Goal: Task Accomplishment & Management: Use online tool/utility

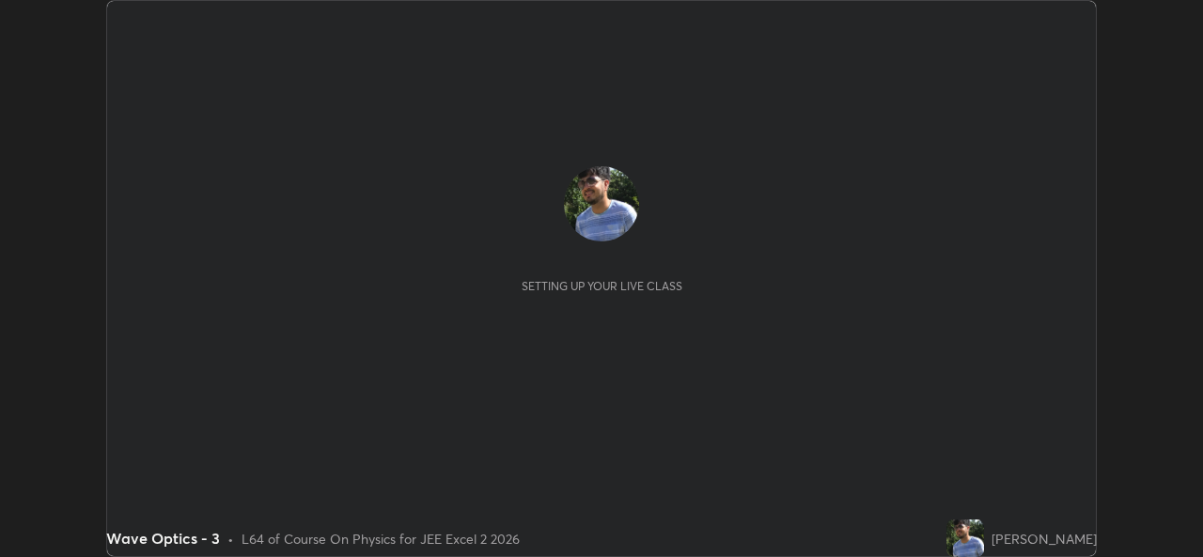
scroll to position [557, 1202]
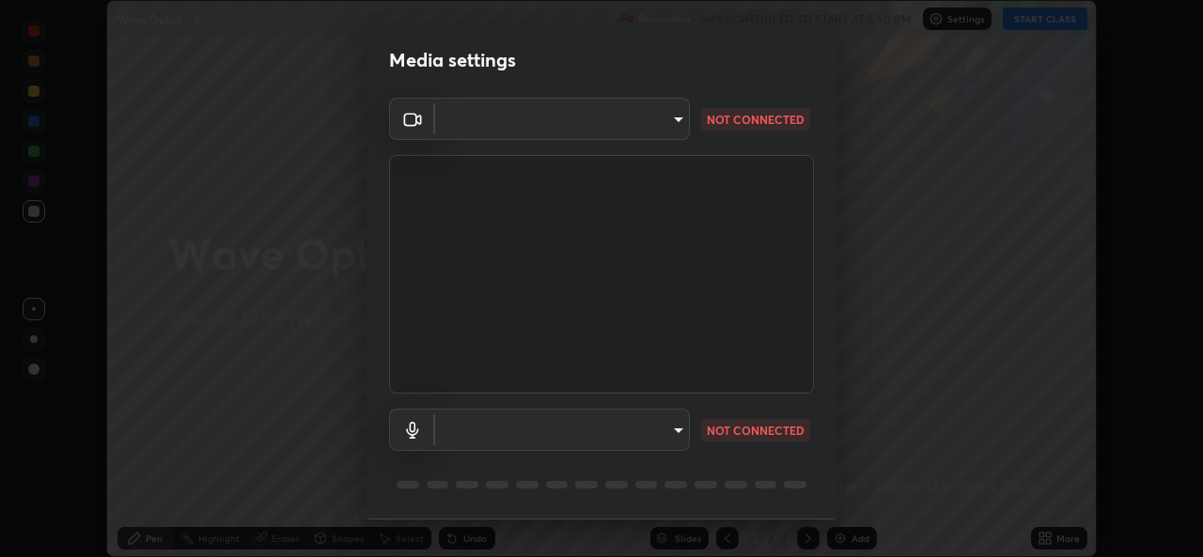
type input "02c526a7d083af2ea0f9b848da83c41b37d7728a07c2247aa6837277cf3aa32d"
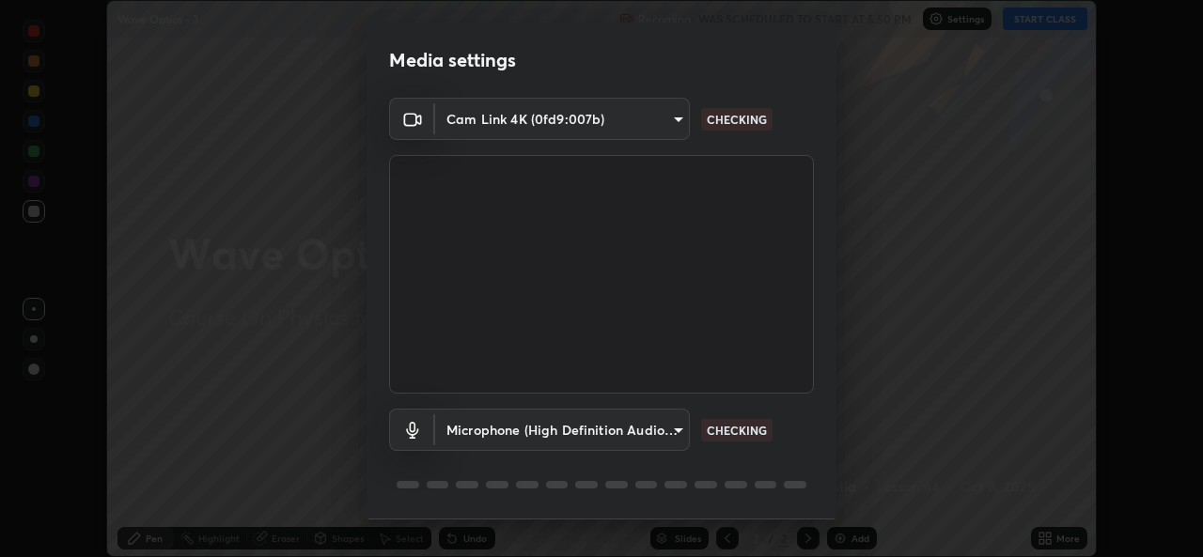
click at [678, 435] on body "Erase all Wave Optics - 3 Recording WAS SCHEDULED TO START AT 5:50 PM Settings …" at bounding box center [601, 278] width 1203 height 557
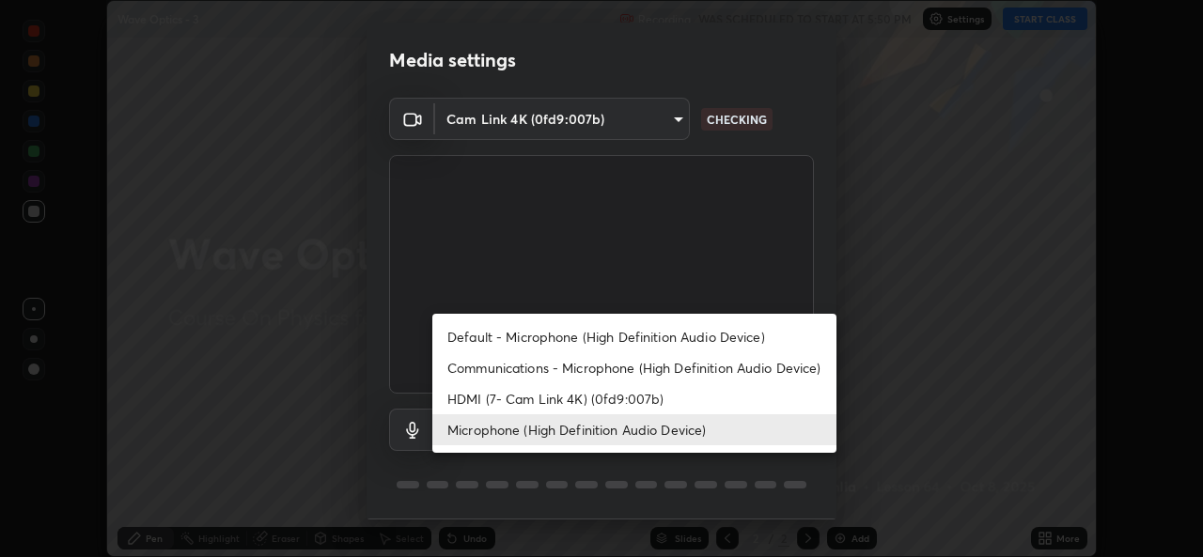
click at [651, 399] on li "HDMI (7- Cam Link 4K) (0fd9:007b)" at bounding box center [634, 398] width 404 height 31
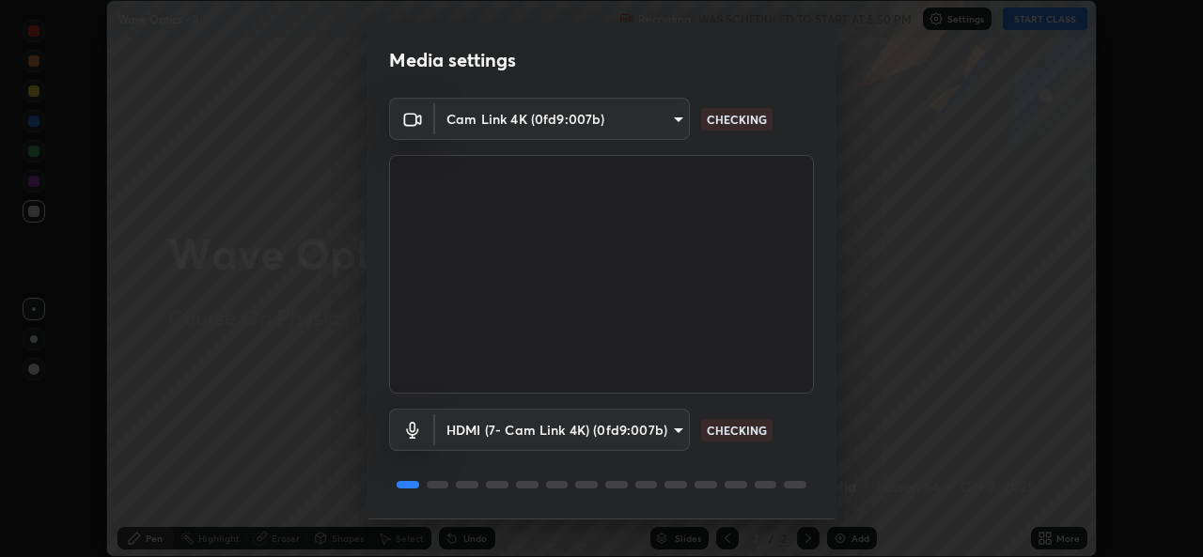
click at [668, 433] on body "Erase all Wave Optics - 3 Recording WAS SCHEDULED TO START AT 5:50 PM Settings …" at bounding box center [601, 278] width 1203 height 557
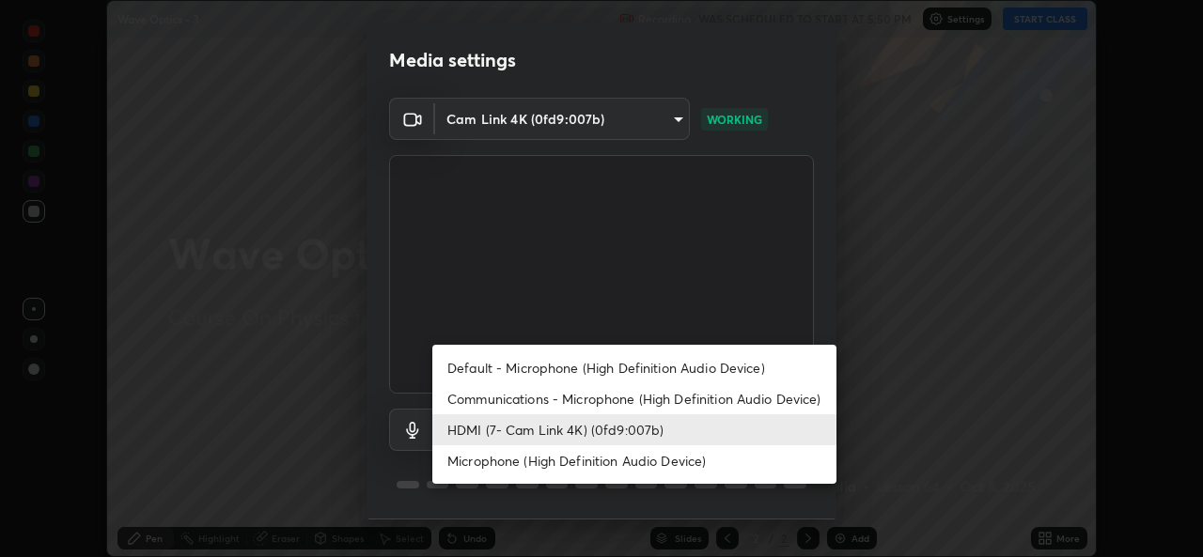
click at [656, 462] on li "Microphone (High Definition Audio Device)" at bounding box center [634, 460] width 404 height 31
type input "1f9b2b7b856d792cc5f4e166810154640c8dc3d584de9c331c588b9cd70d1665"
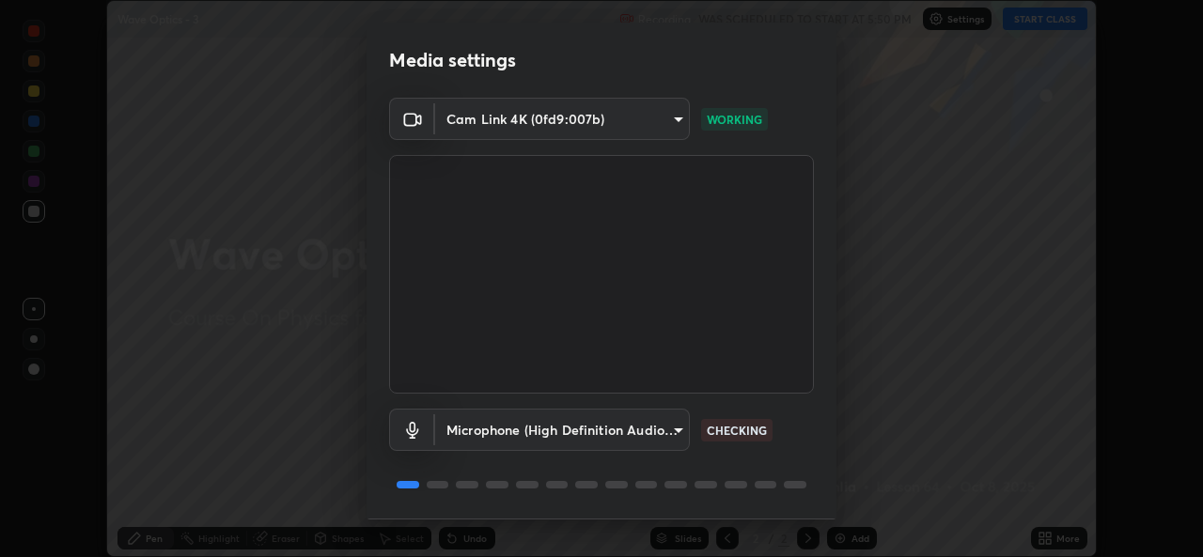
scroll to position [59, 0]
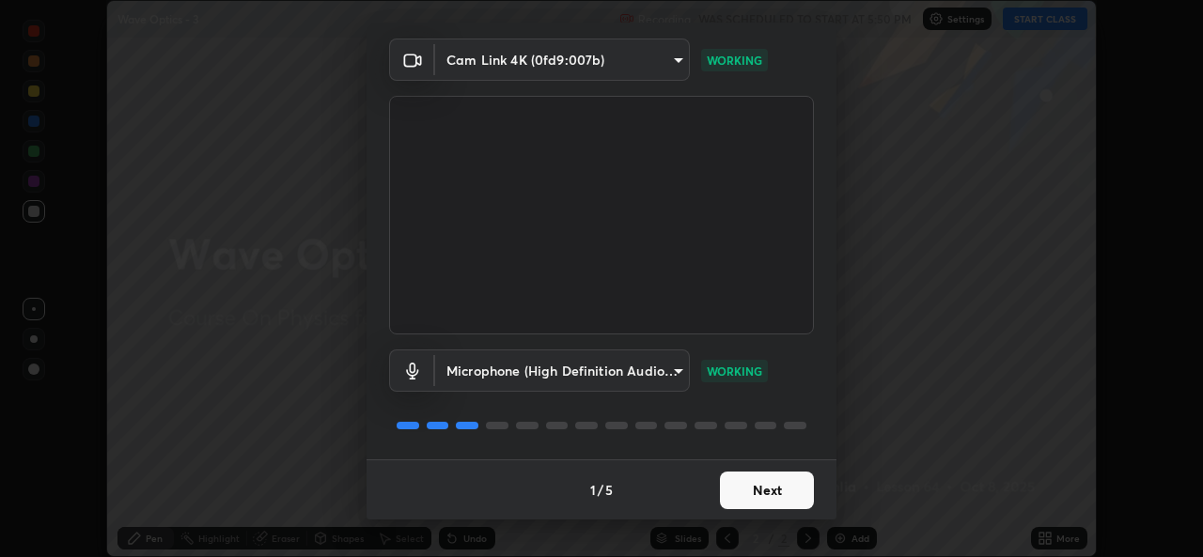
click at [778, 492] on button "Next" at bounding box center [767, 491] width 94 height 38
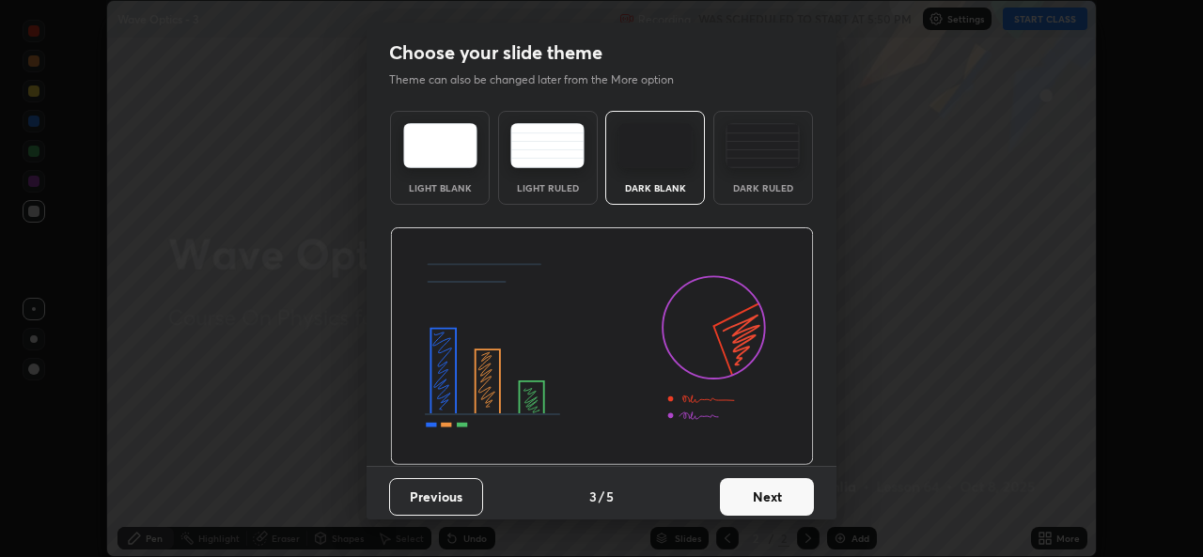
click at [774, 492] on button "Next" at bounding box center [767, 497] width 94 height 38
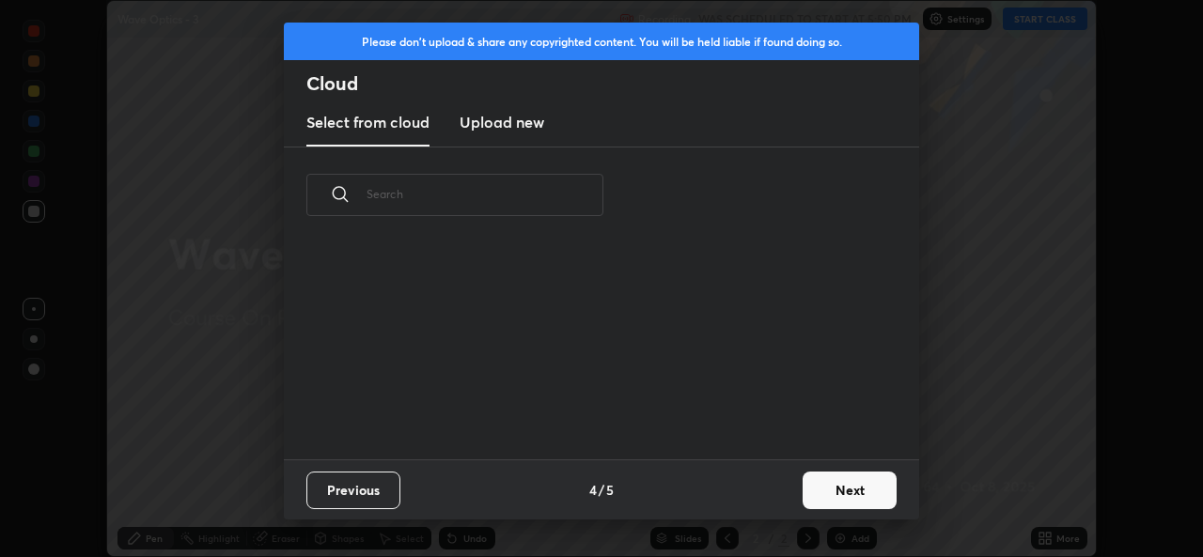
scroll to position [216, 603]
click at [830, 485] on button "Next" at bounding box center [850, 491] width 94 height 38
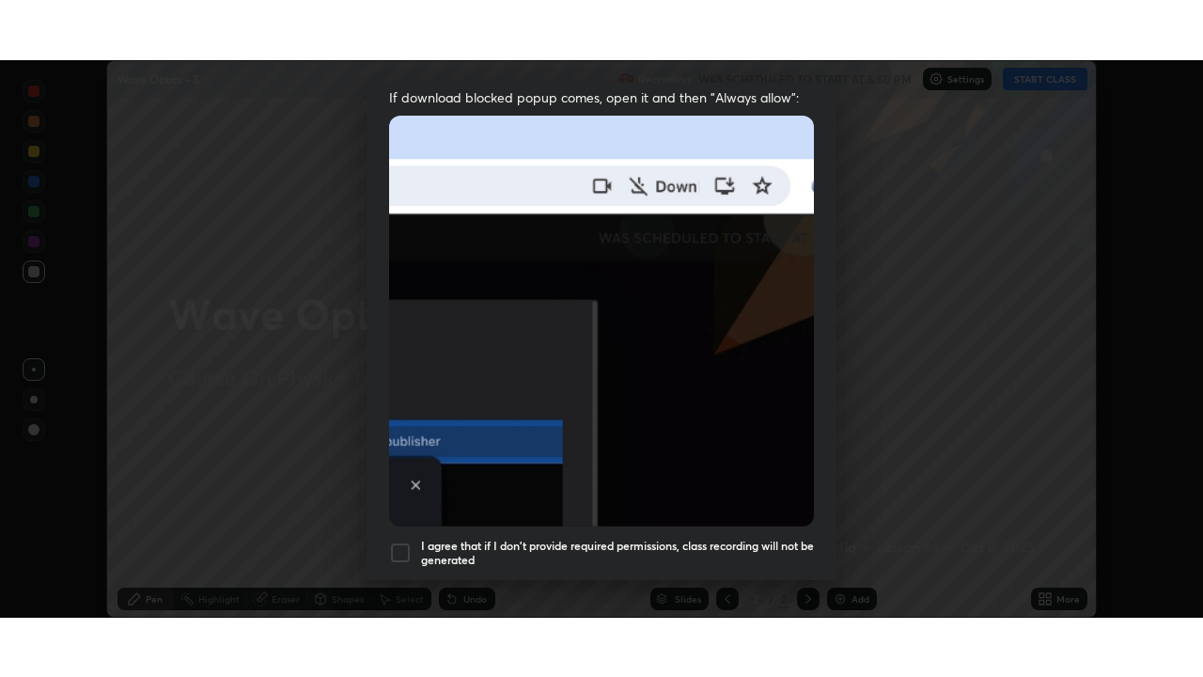
scroll to position [443, 0]
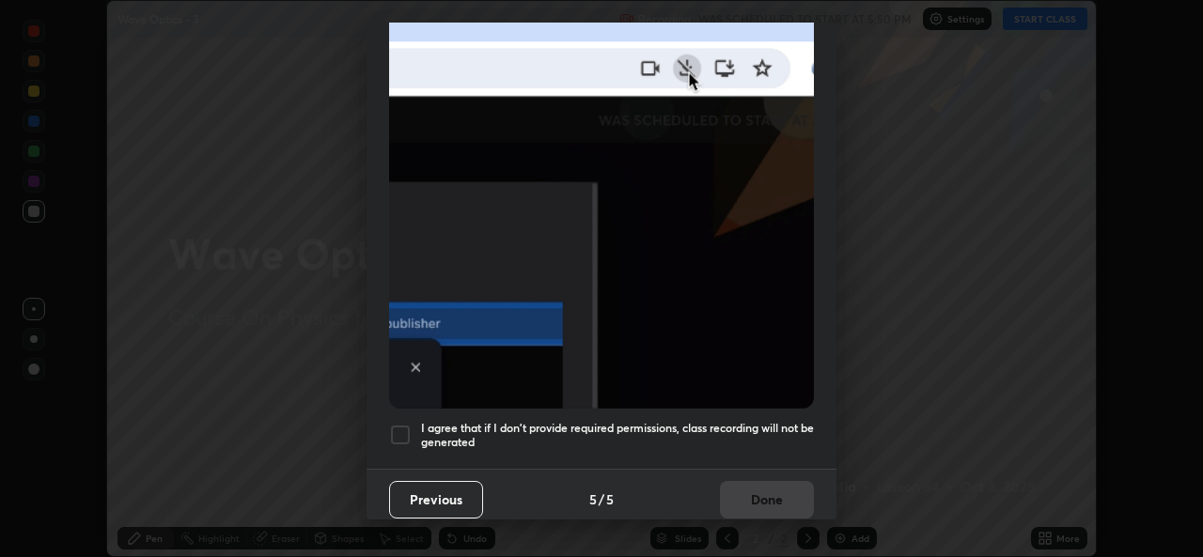
click at [401, 429] on div at bounding box center [400, 435] width 23 height 23
click at [753, 489] on button "Done" at bounding box center [767, 500] width 94 height 38
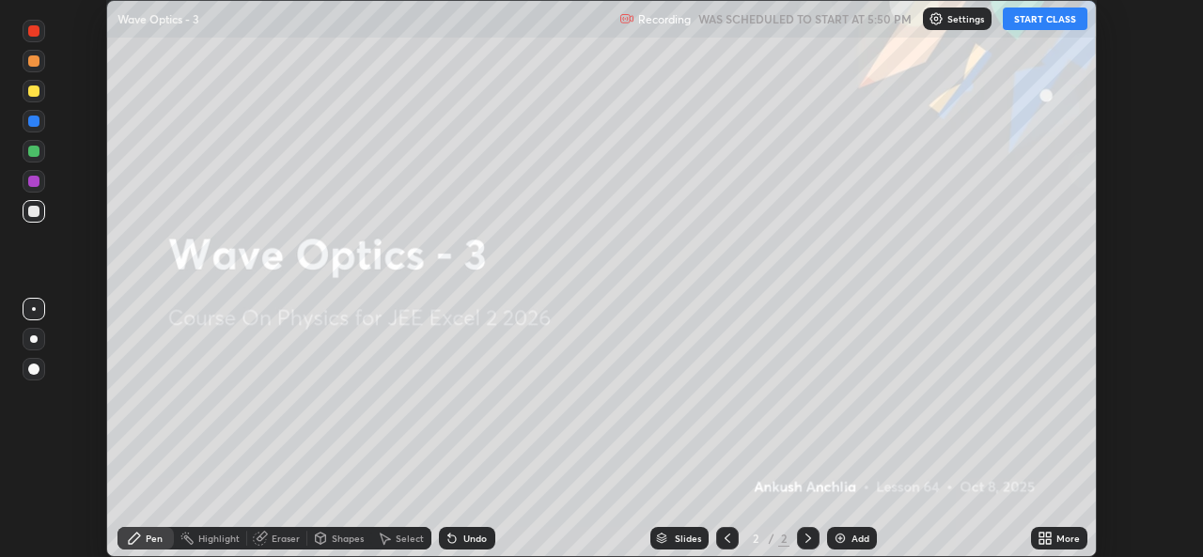
click at [1048, 25] on button "START CLASS" at bounding box center [1045, 19] width 85 height 23
click at [1059, 537] on div "More" at bounding box center [1067, 538] width 23 height 9
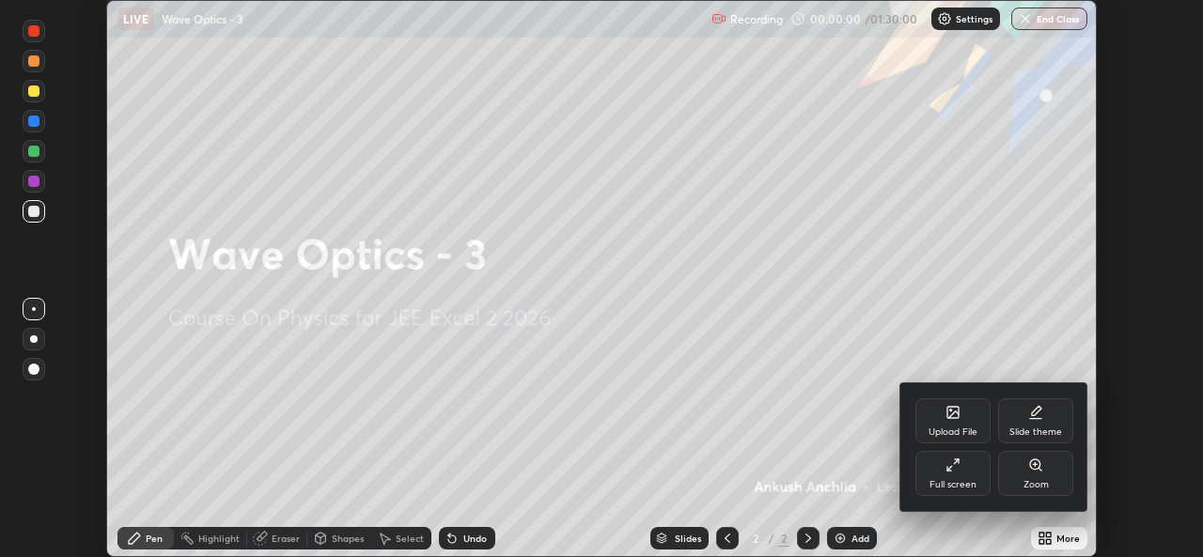
click at [957, 476] on div "Full screen" at bounding box center [952, 473] width 75 height 45
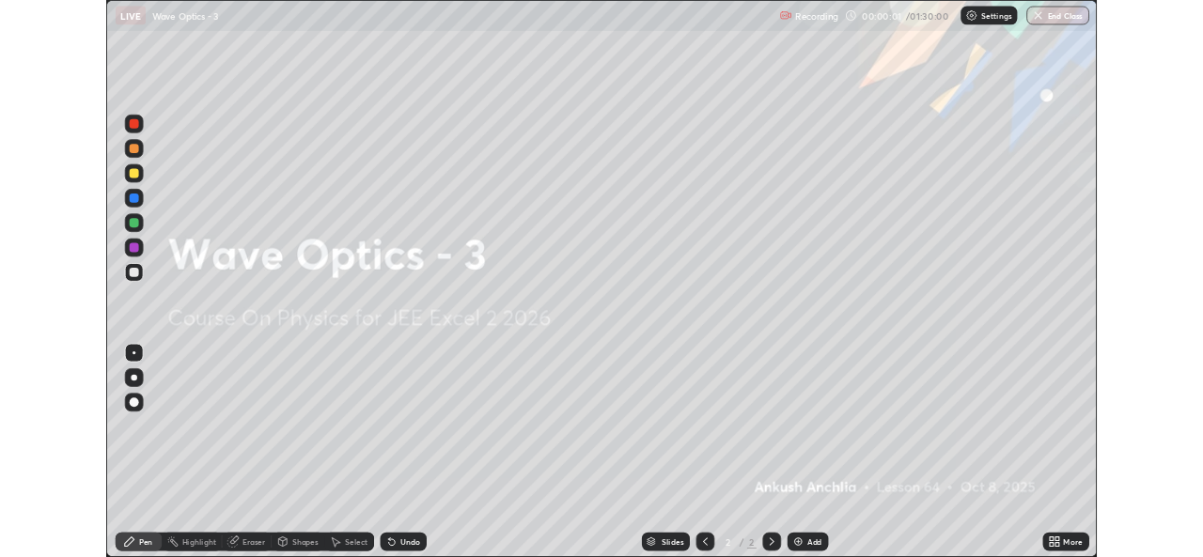
scroll to position [677, 1203]
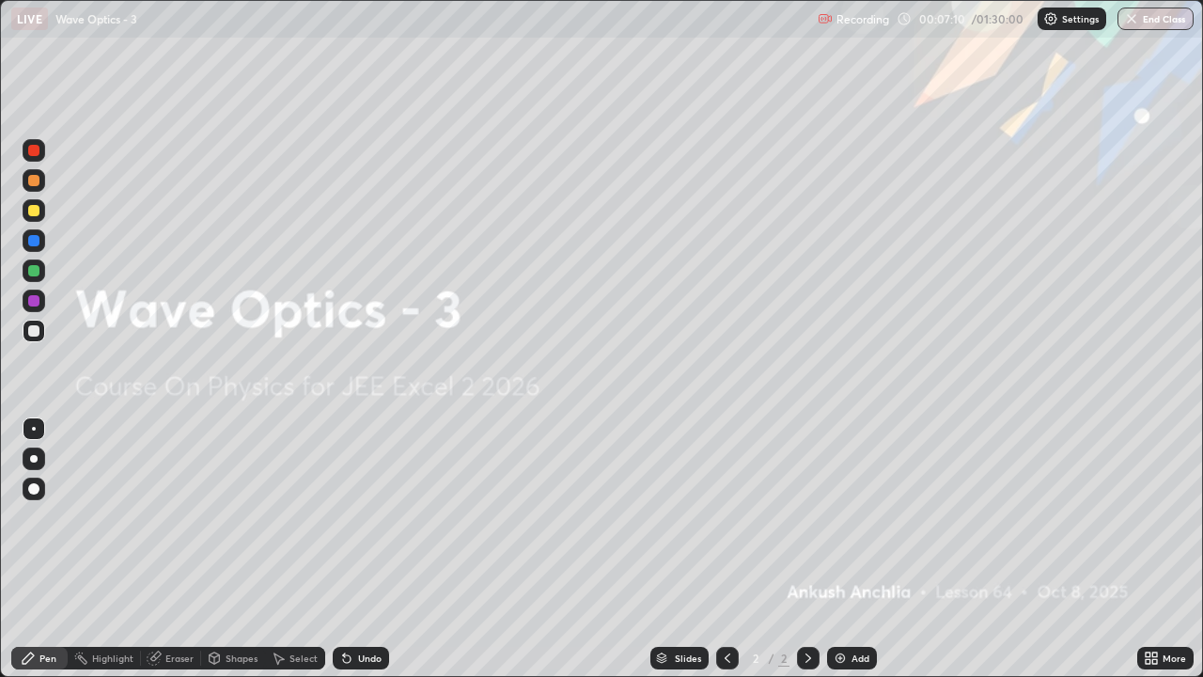
click at [849, 556] on div "Add" at bounding box center [852, 658] width 50 height 23
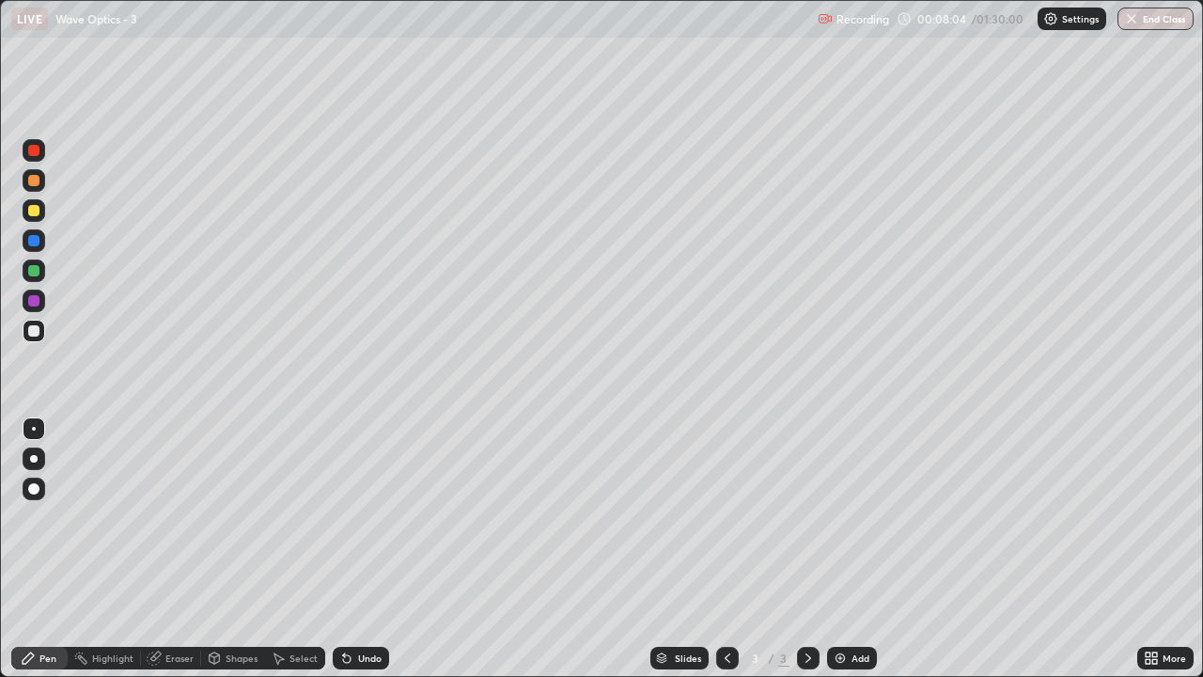
click at [191, 556] on div "Eraser" at bounding box center [179, 657] width 28 height 9
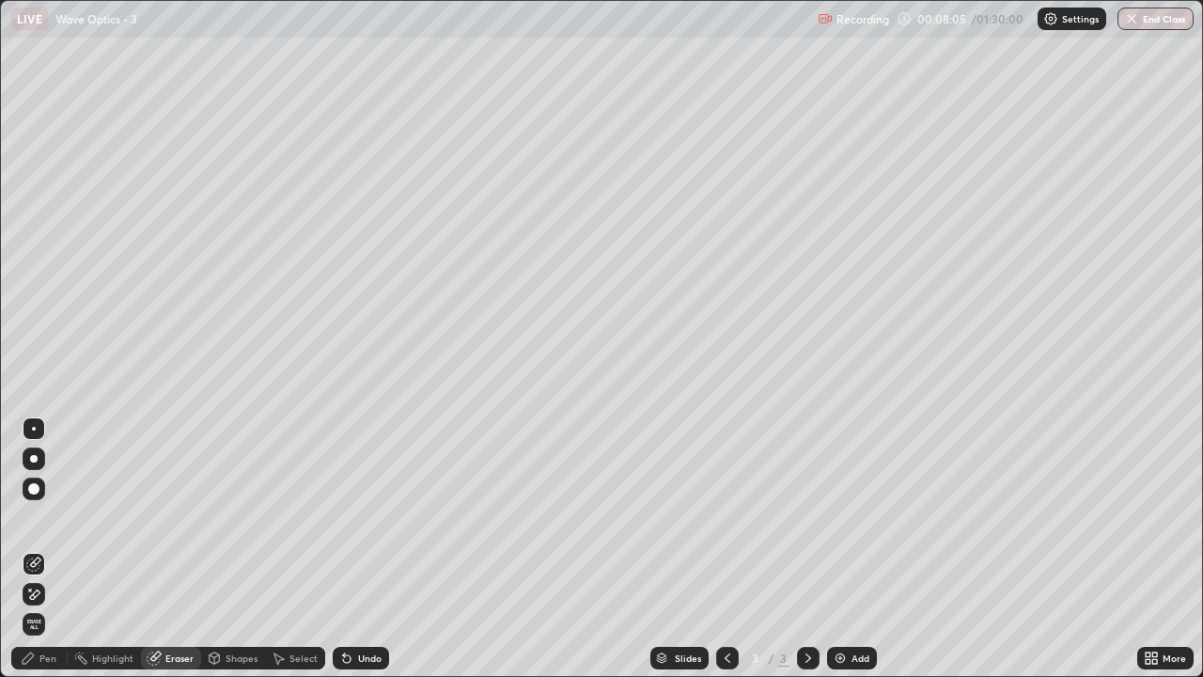
click at [42, 556] on div "Pen" at bounding box center [47, 657] width 17 height 9
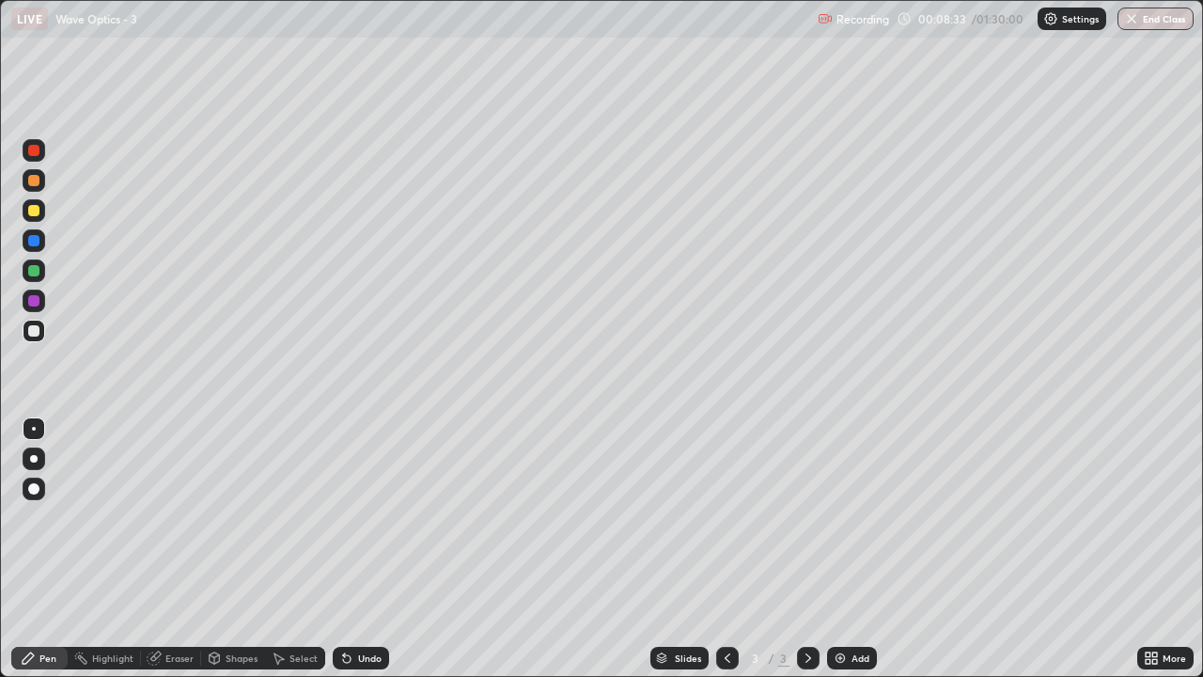
click at [157, 556] on icon at bounding box center [154, 658] width 12 height 12
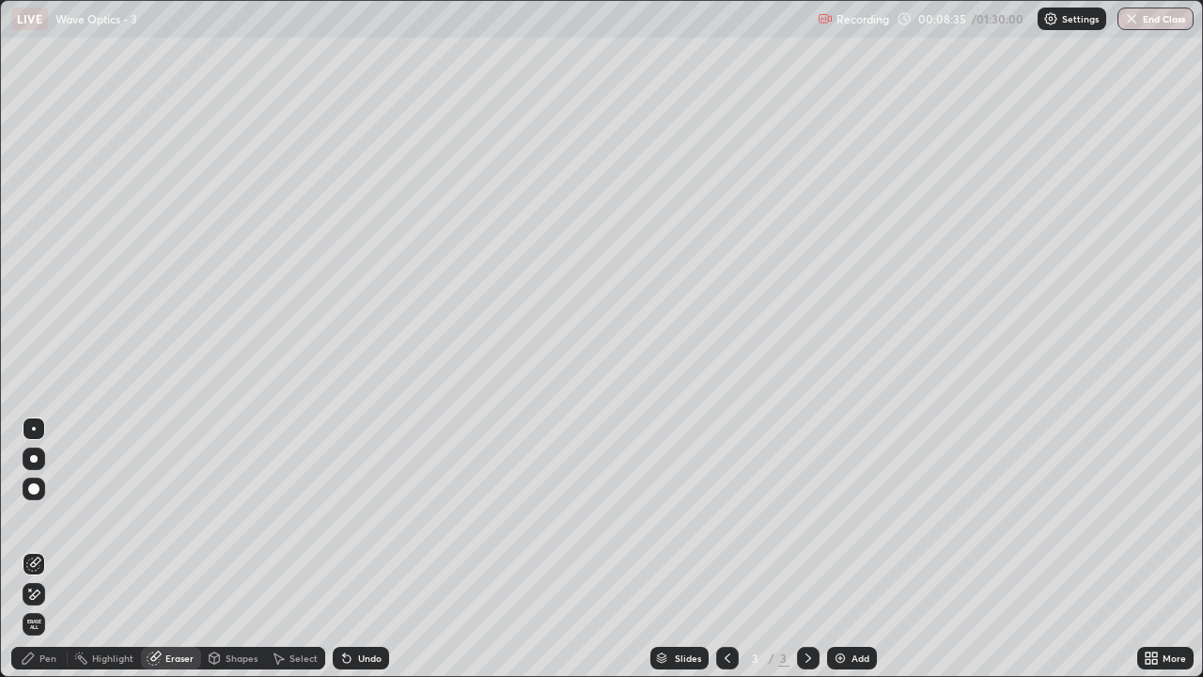
click at [53, 556] on div "Pen" at bounding box center [39, 658] width 56 height 23
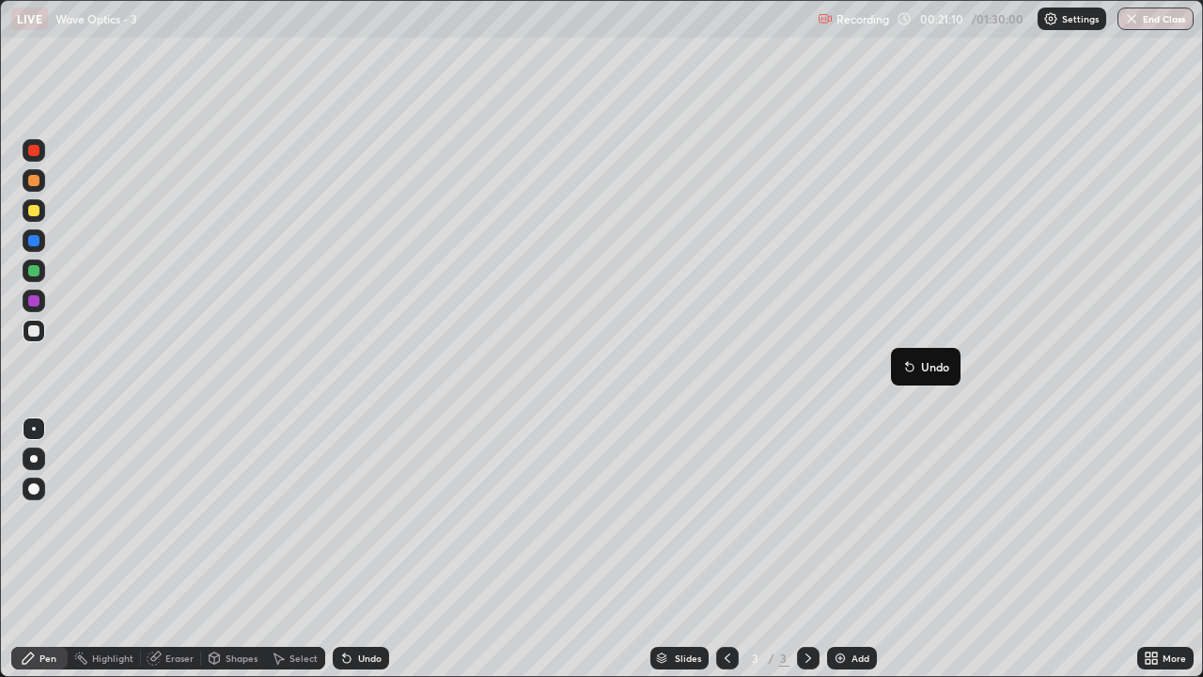
click at [855, 556] on div "Add" at bounding box center [860, 657] width 18 height 9
click at [725, 556] on icon at bounding box center [727, 657] width 15 height 15
click at [806, 556] on icon at bounding box center [808, 657] width 15 height 15
click at [115, 556] on div "Highlight" at bounding box center [112, 657] width 41 height 9
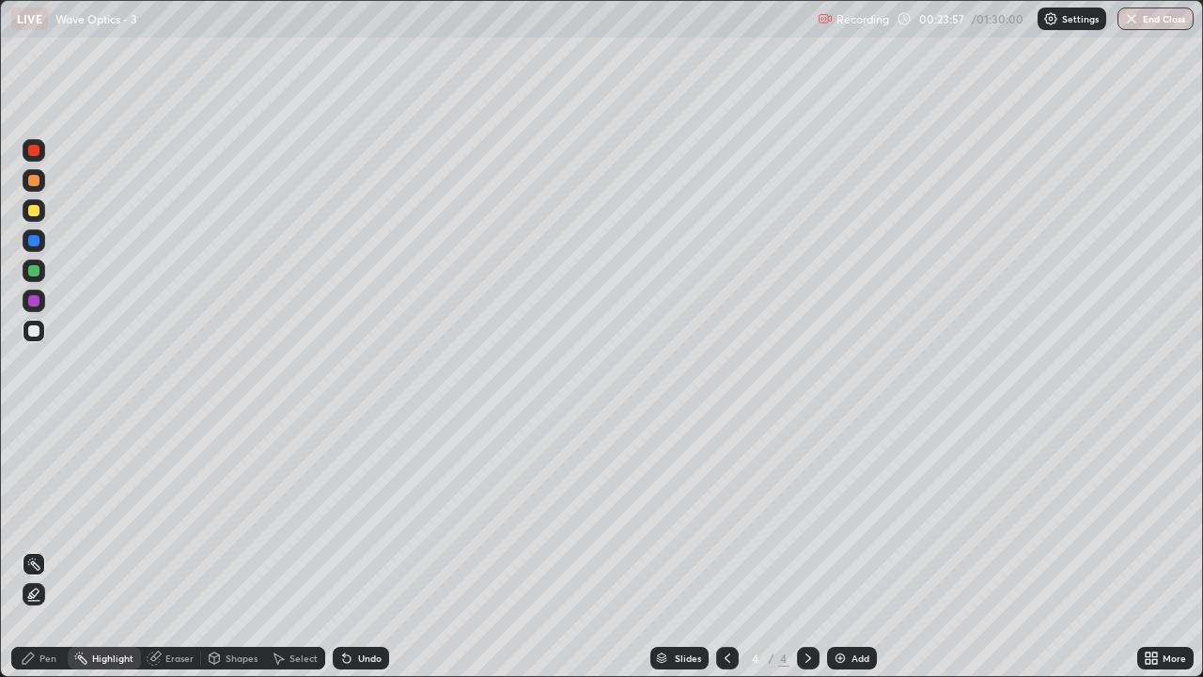
click at [35, 341] on div at bounding box center [34, 331] width 23 height 23
click at [45, 556] on div "Pen" at bounding box center [47, 657] width 17 height 9
click at [174, 556] on div "Eraser" at bounding box center [179, 657] width 28 height 9
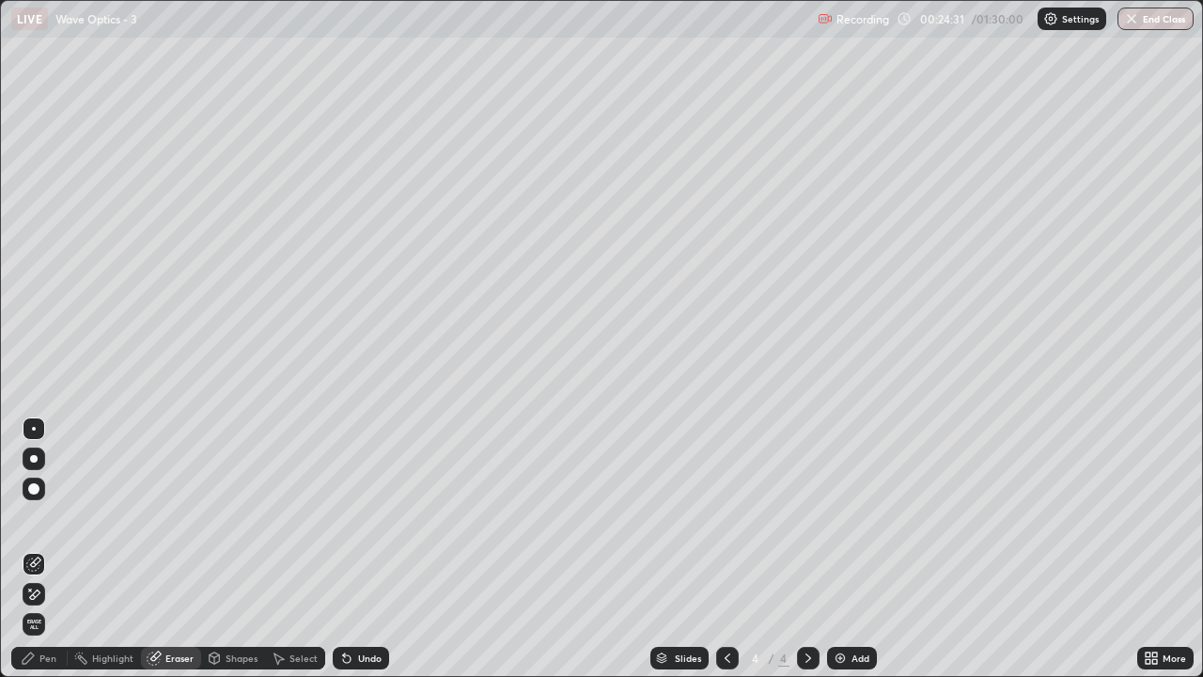
click at [39, 556] on div "Pen" at bounding box center [47, 657] width 17 height 9
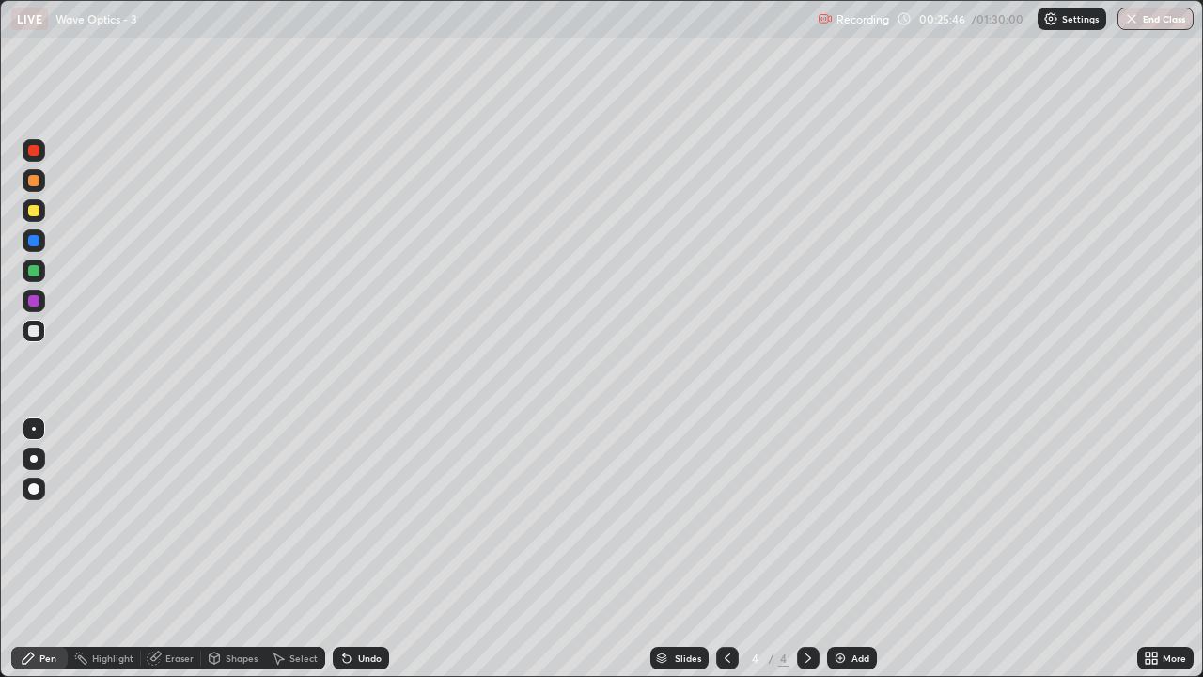
click at [851, 556] on div "Add" at bounding box center [860, 657] width 18 height 9
click at [723, 556] on icon at bounding box center [727, 657] width 15 height 15
click at [805, 556] on icon at bounding box center [808, 657] width 15 height 15
click at [726, 556] on icon at bounding box center [727, 657] width 15 height 15
click at [806, 556] on icon at bounding box center [808, 657] width 15 height 15
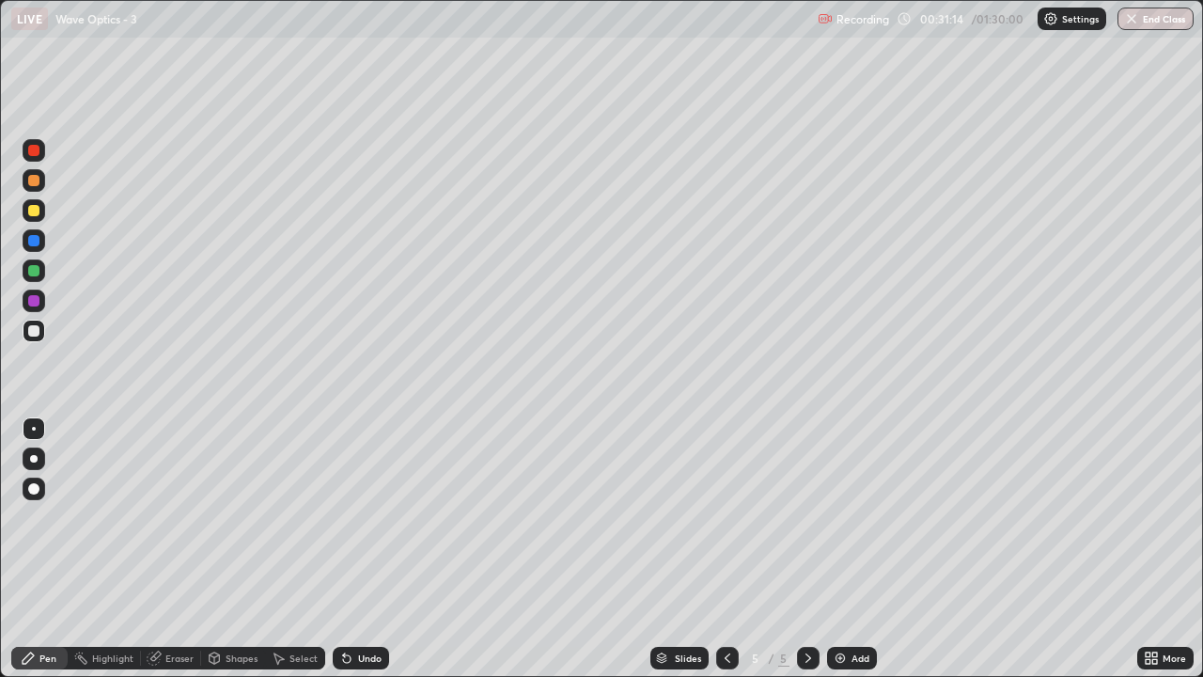
click at [725, 556] on icon at bounding box center [728, 657] width 6 height 9
click at [797, 556] on div at bounding box center [808, 658] width 23 height 23
click at [846, 556] on div "Add" at bounding box center [852, 658] width 50 height 23
click at [32, 155] on div at bounding box center [33, 150] width 11 height 11
click at [118, 556] on div "Highlight" at bounding box center [112, 657] width 41 height 9
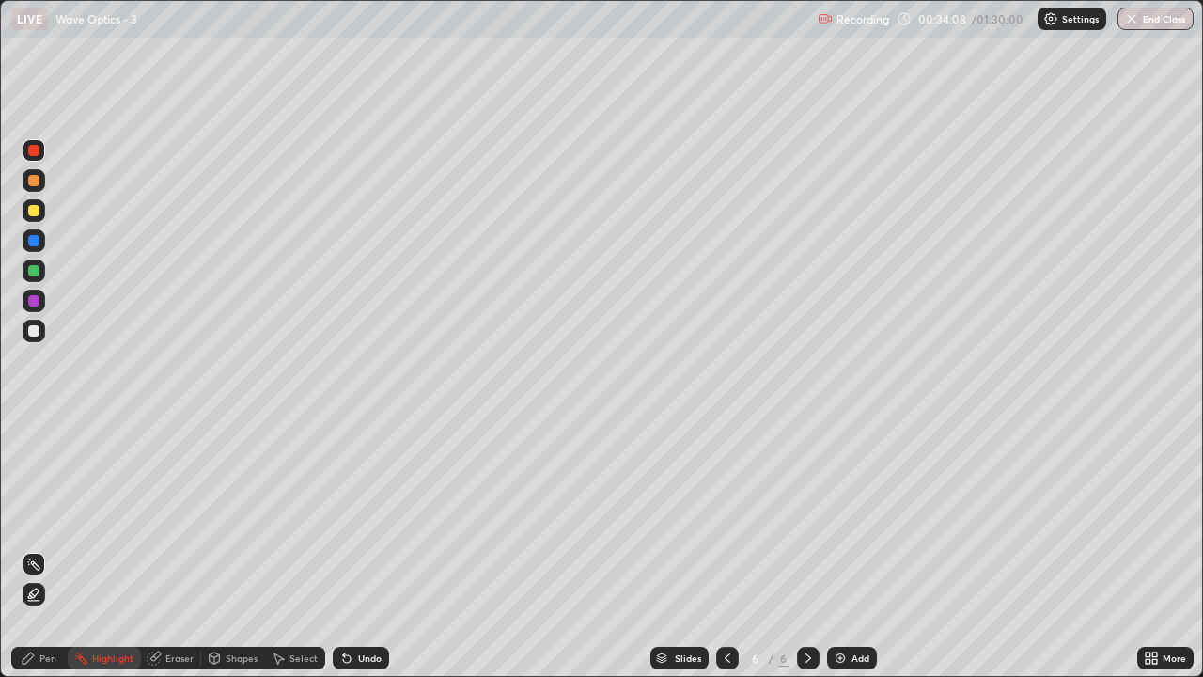
click at [25, 556] on icon at bounding box center [28, 657] width 11 height 11
click at [28, 556] on icon at bounding box center [28, 657] width 15 height 15
click at [25, 330] on div at bounding box center [34, 331] width 23 height 23
click at [42, 159] on div at bounding box center [34, 150] width 23 height 23
click at [38, 331] on div at bounding box center [33, 330] width 11 height 11
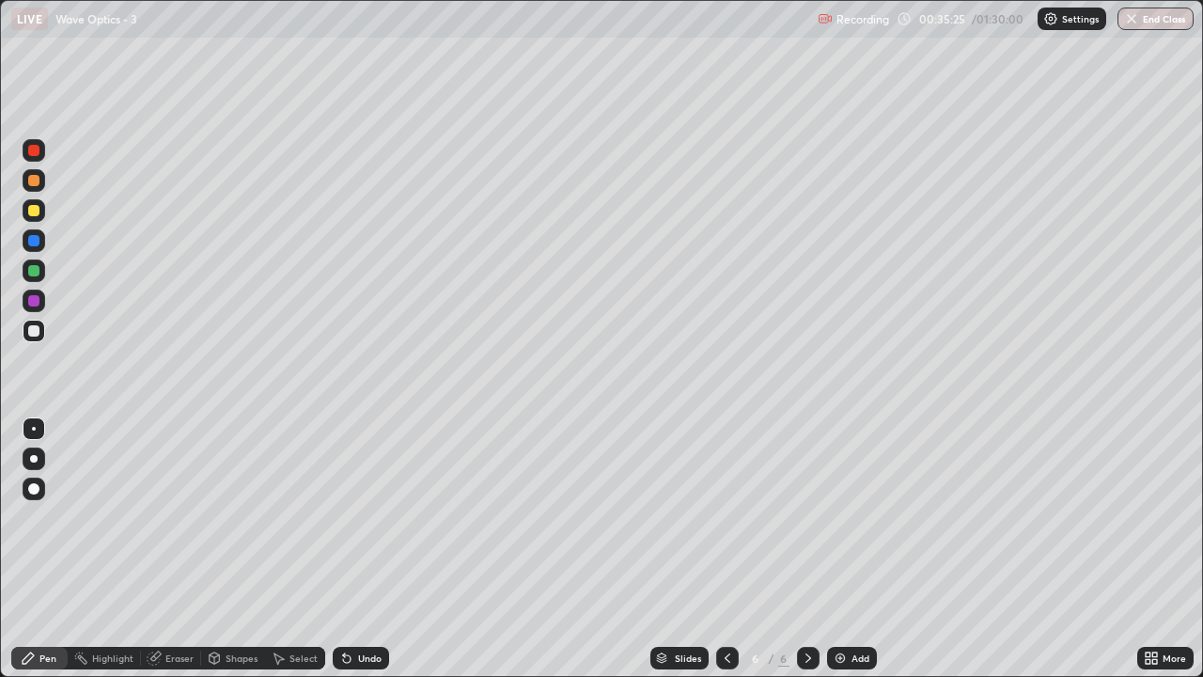
click at [170, 556] on div "Eraser" at bounding box center [179, 657] width 28 height 9
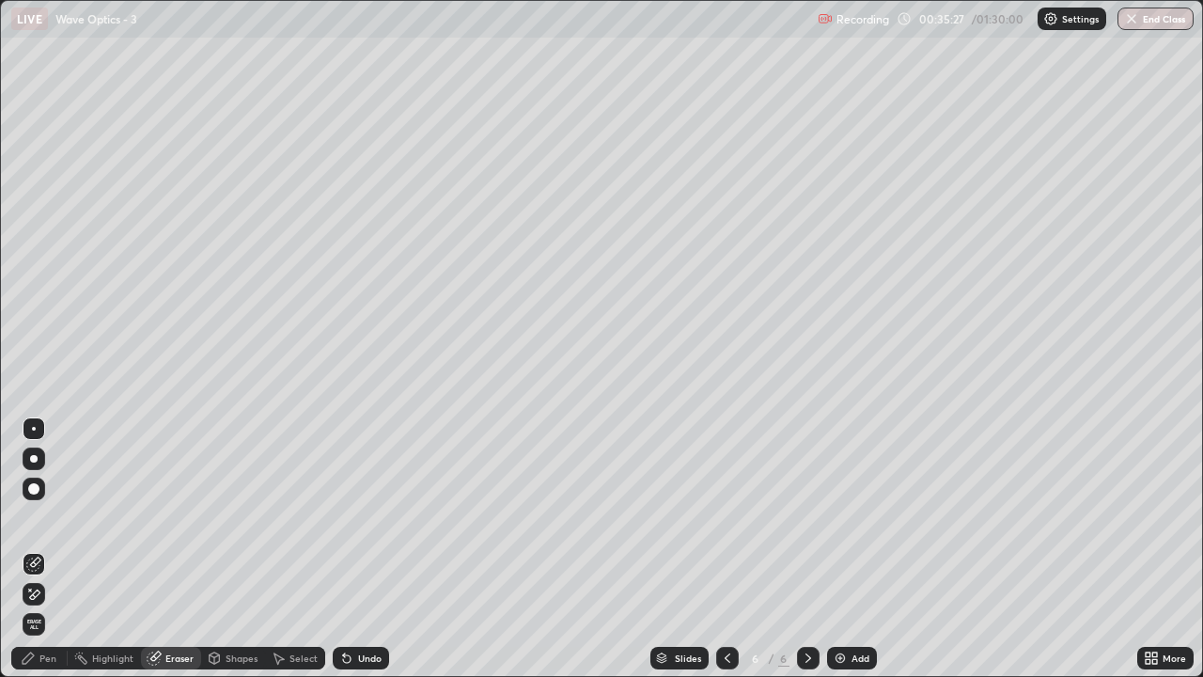
click at [58, 556] on div "Pen" at bounding box center [39, 658] width 56 height 23
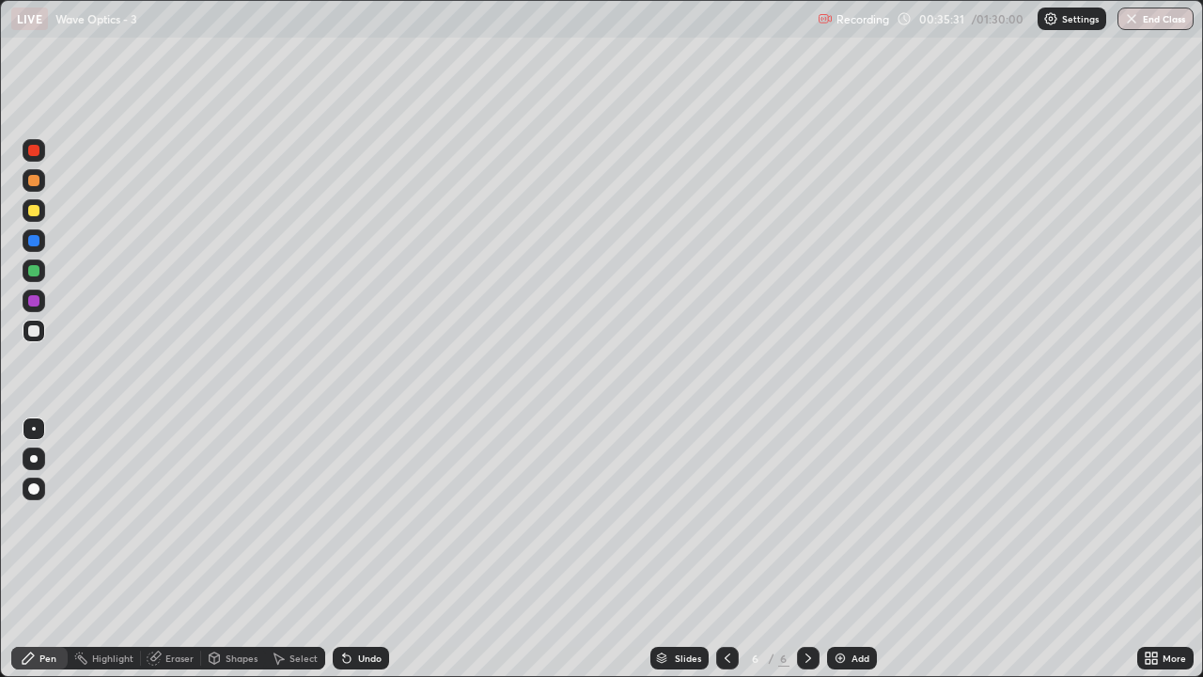
click at [125, 556] on div "Highlight" at bounding box center [112, 657] width 41 height 9
click at [35, 556] on icon at bounding box center [28, 657] width 15 height 15
click at [39, 158] on div at bounding box center [34, 150] width 23 height 23
click at [845, 556] on img at bounding box center [840, 657] width 15 height 15
click at [34, 329] on div at bounding box center [33, 330] width 11 height 11
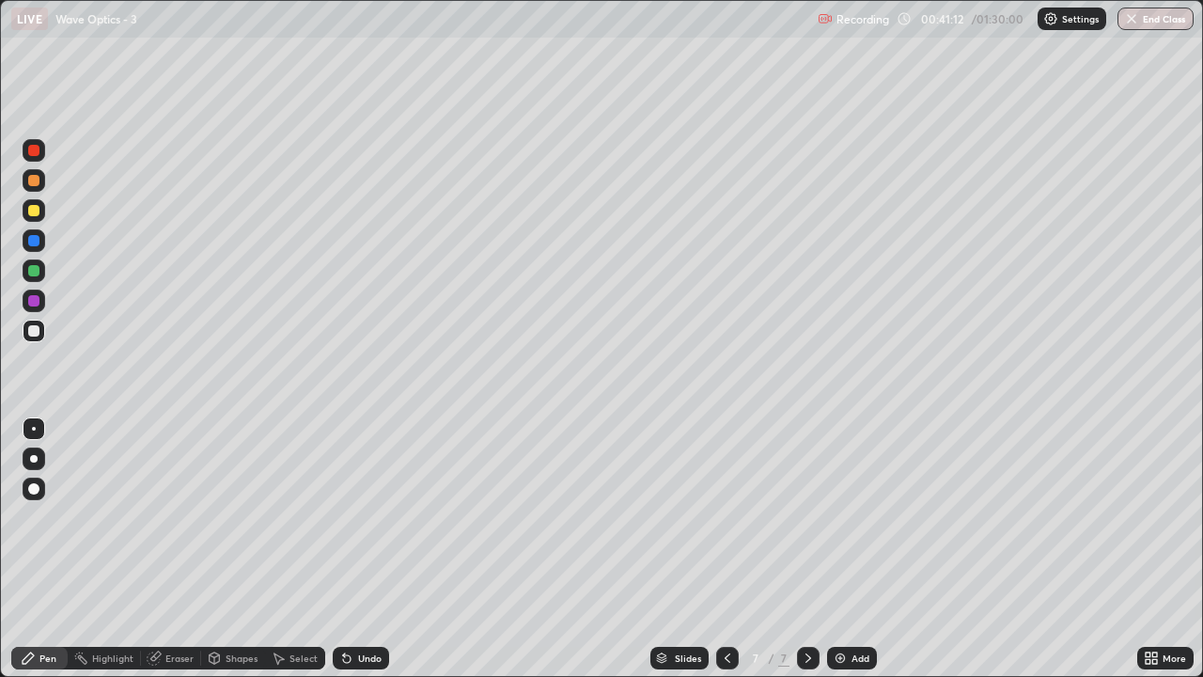
click at [294, 556] on div "Select" at bounding box center [303, 657] width 28 height 9
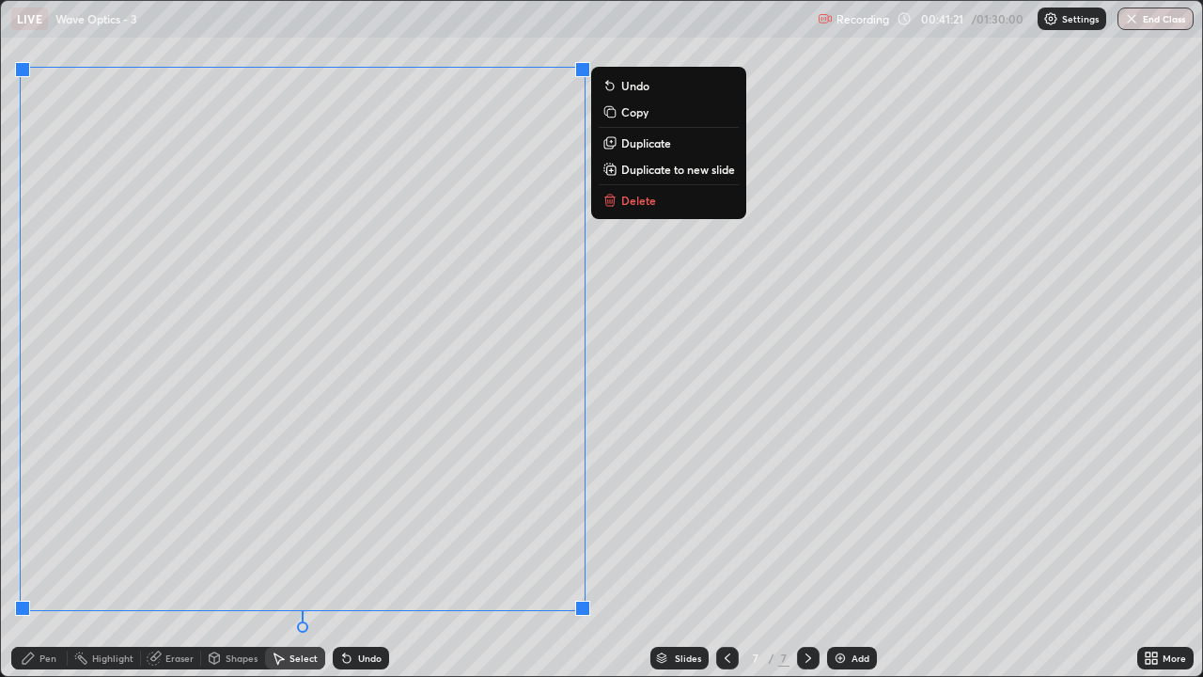
click at [620, 539] on div "0 ° Undo Copy Duplicate Duplicate to new slide Delete" at bounding box center [601, 338] width 1201 height 675
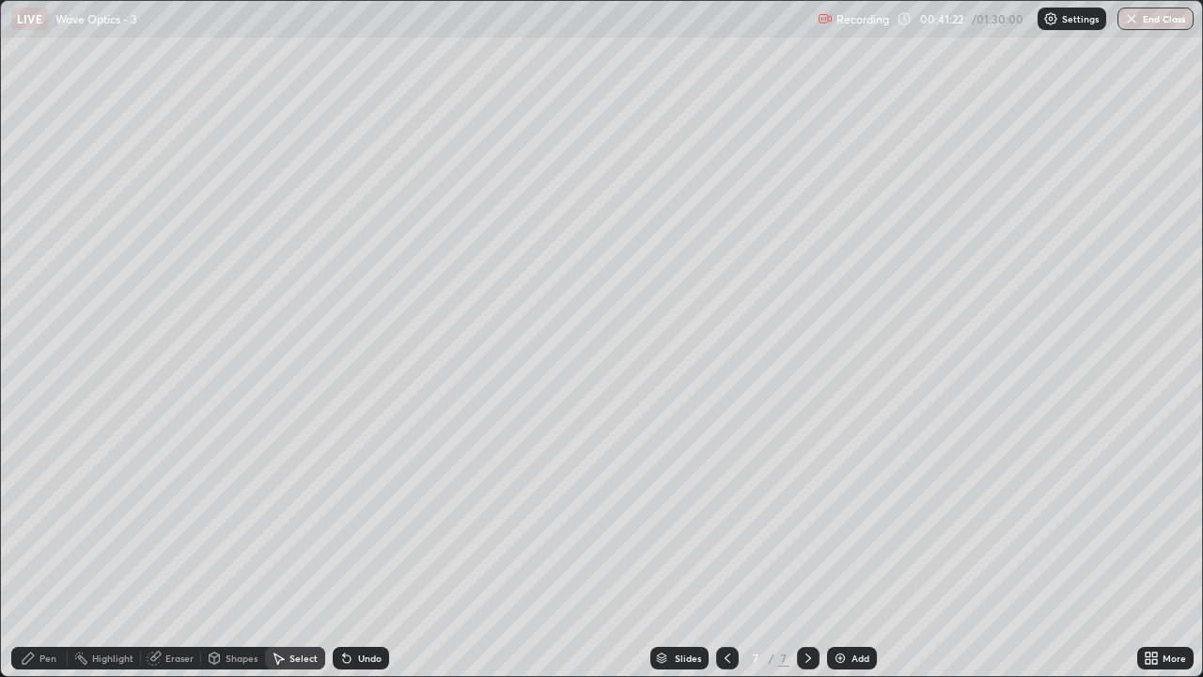
click at [31, 556] on icon at bounding box center [28, 657] width 11 height 11
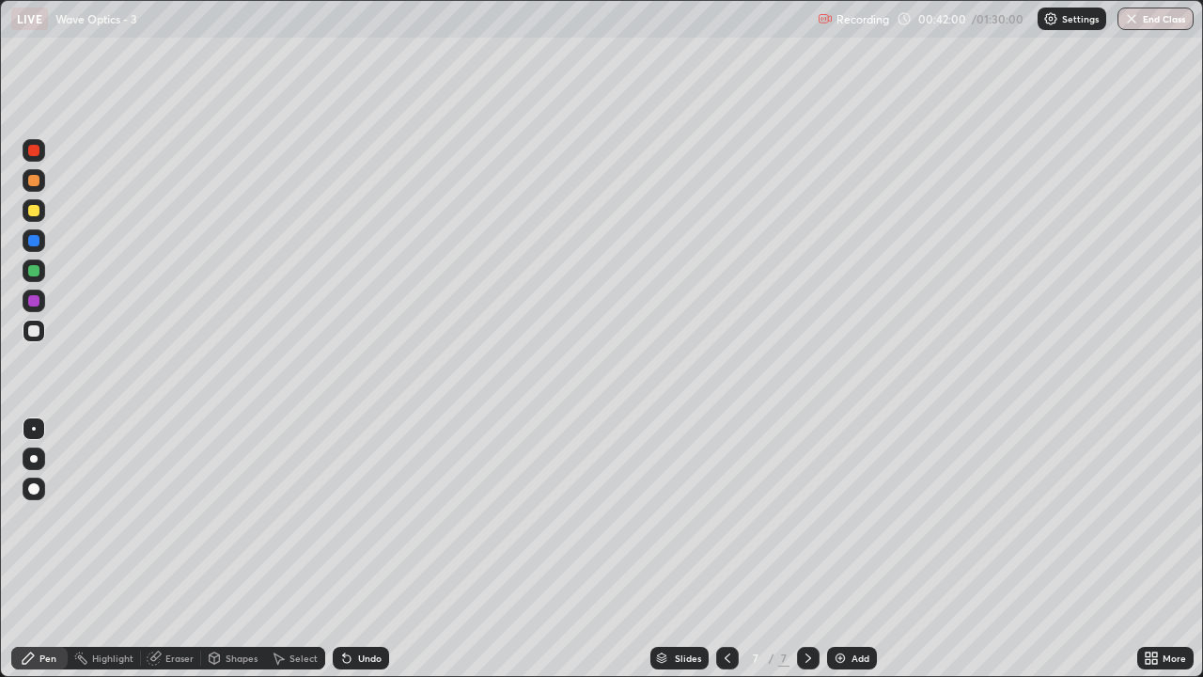
click at [176, 556] on div "Eraser" at bounding box center [179, 657] width 28 height 9
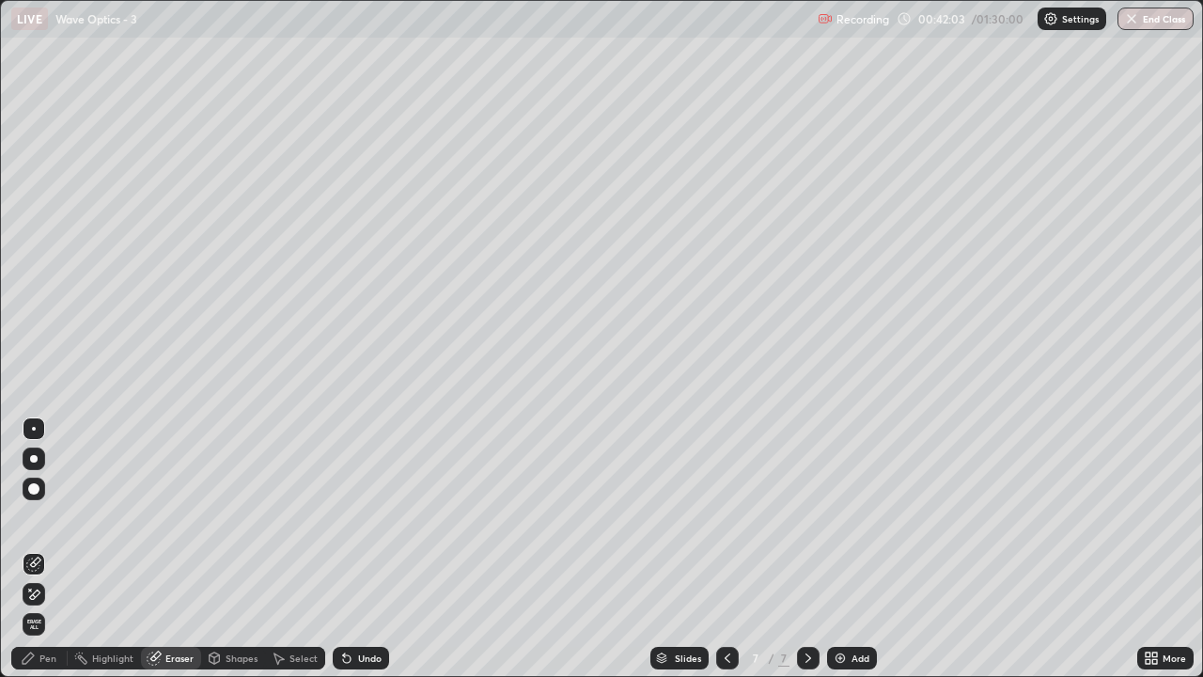
click at [57, 556] on div "Pen" at bounding box center [39, 658] width 56 height 23
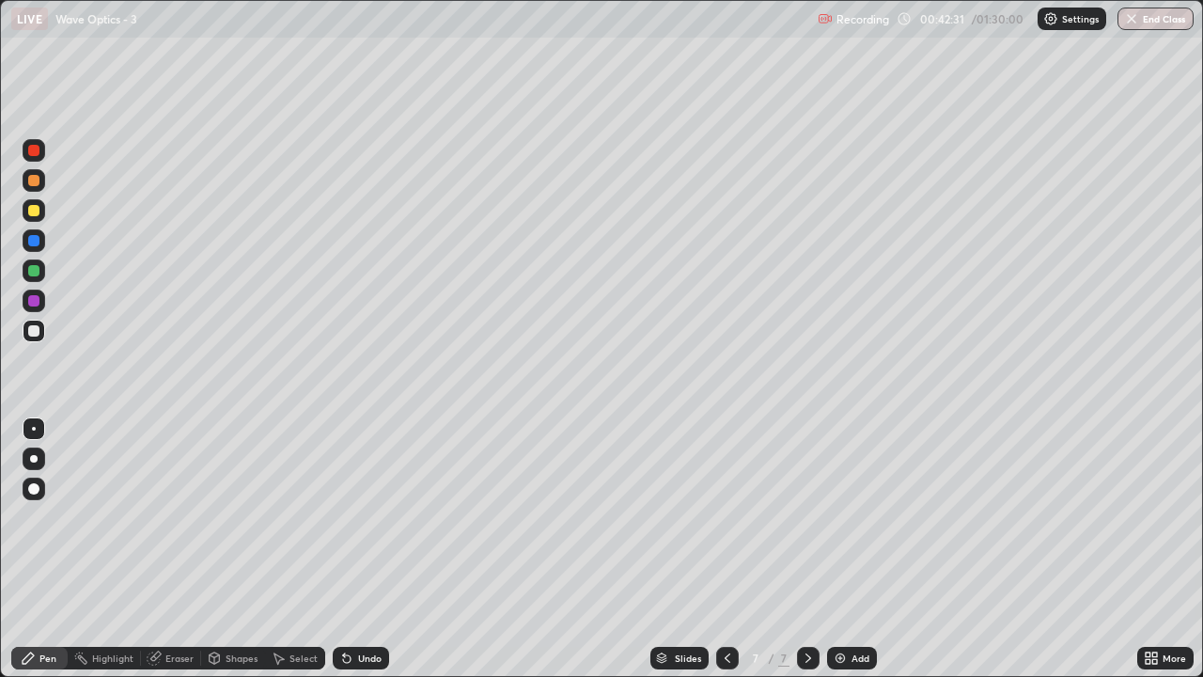
click at [31, 150] on div at bounding box center [33, 150] width 11 height 11
click at [34, 333] on div at bounding box center [33, 330] width 11 height 11
click at [167, 556] on div "Eraser" at bounding box center [179, 657] width 28 height 9
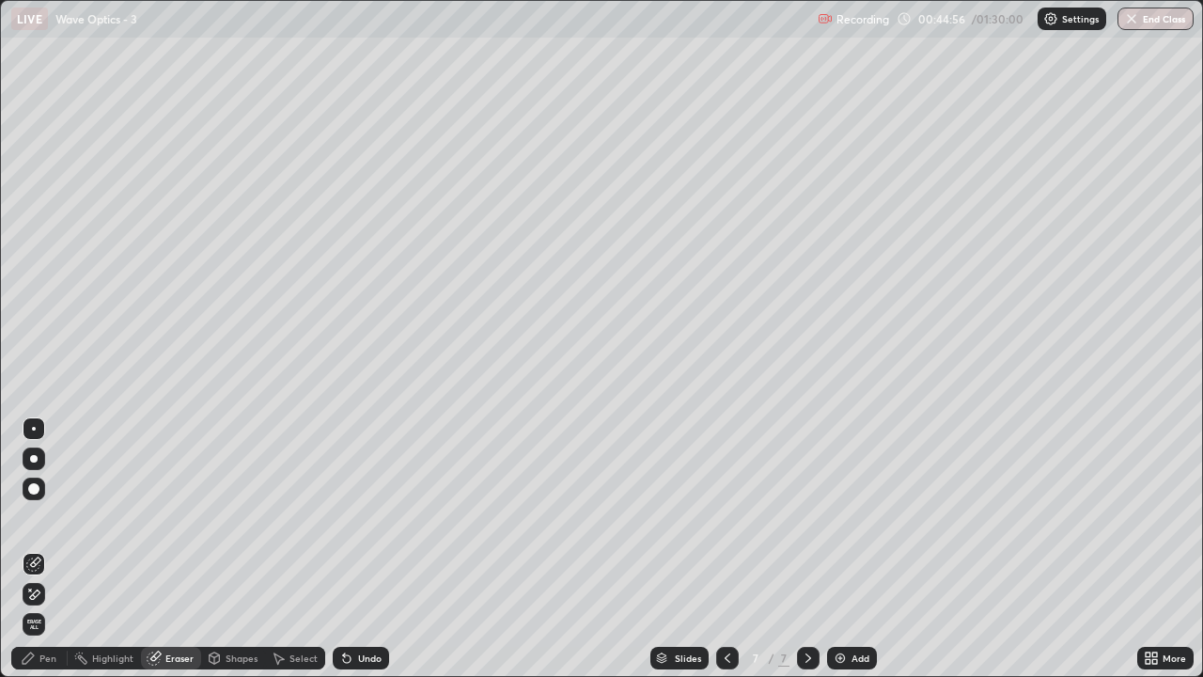
click at [42, 556] on div "Pen" at bounding box center [47, 657] width 17 height 9
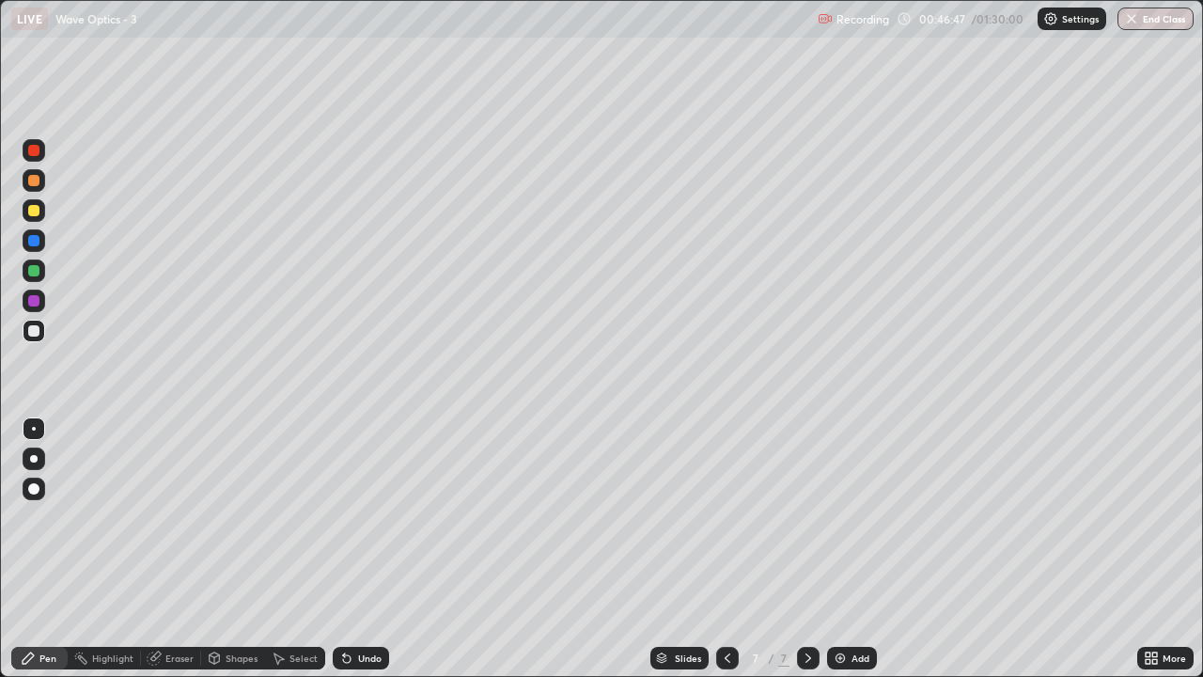
click at [843, 556] on img at bounding box center [840, 657] width 15 height 15
click at [34, 157] on div at bounding box center [34, 150] width 23 height 23
click at [38, 267] on div at bounding box center [33, 270] width 11 height 11
click at [34, 332] on div at bounding box center [33, 330] width 11 height 11
click at [33, 153] on div at bounding box center [33, 150] width 11 height 11
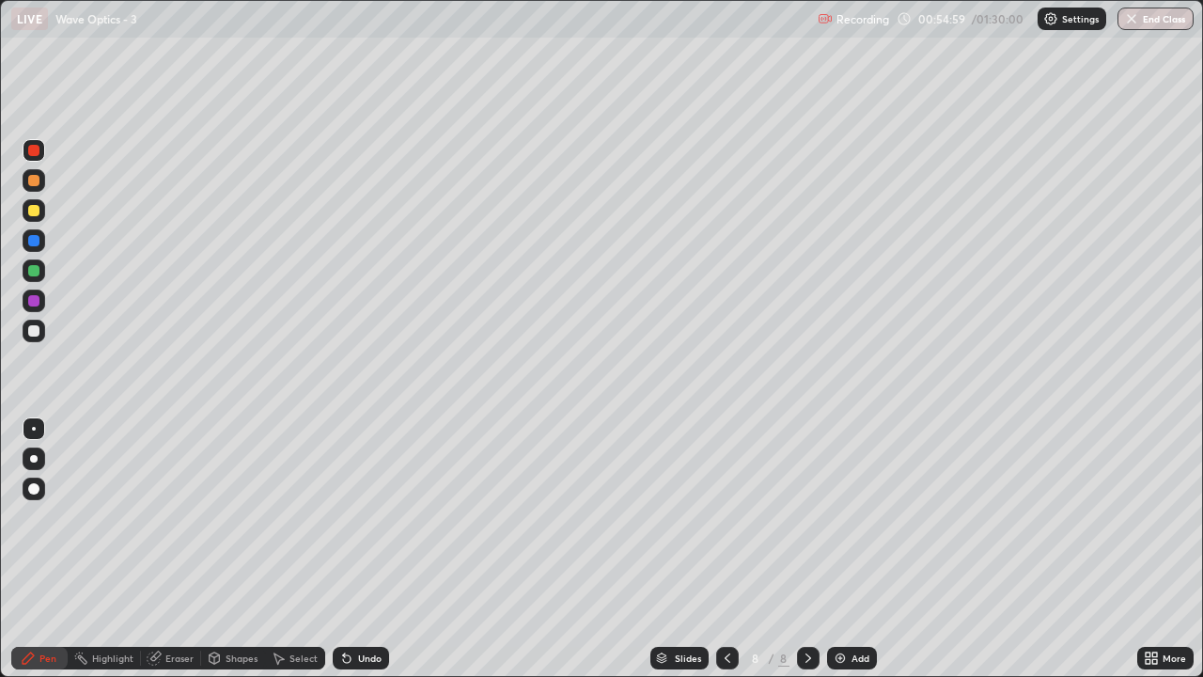
click at [32, 331] on div at bounding box center [33, 330] width 11 height 11
click at [726, 556] on icon at bounding box center [727, 657] width 15 height 15
click at [806, 556] on icon at bounding box center [808, 657] width 15 height 15
click at [34, 159] on div at bounding box center [34, 150] width 23 height 23
click at [1150, 556] on icon at bounding box center [1151, 657] width 15 height 15
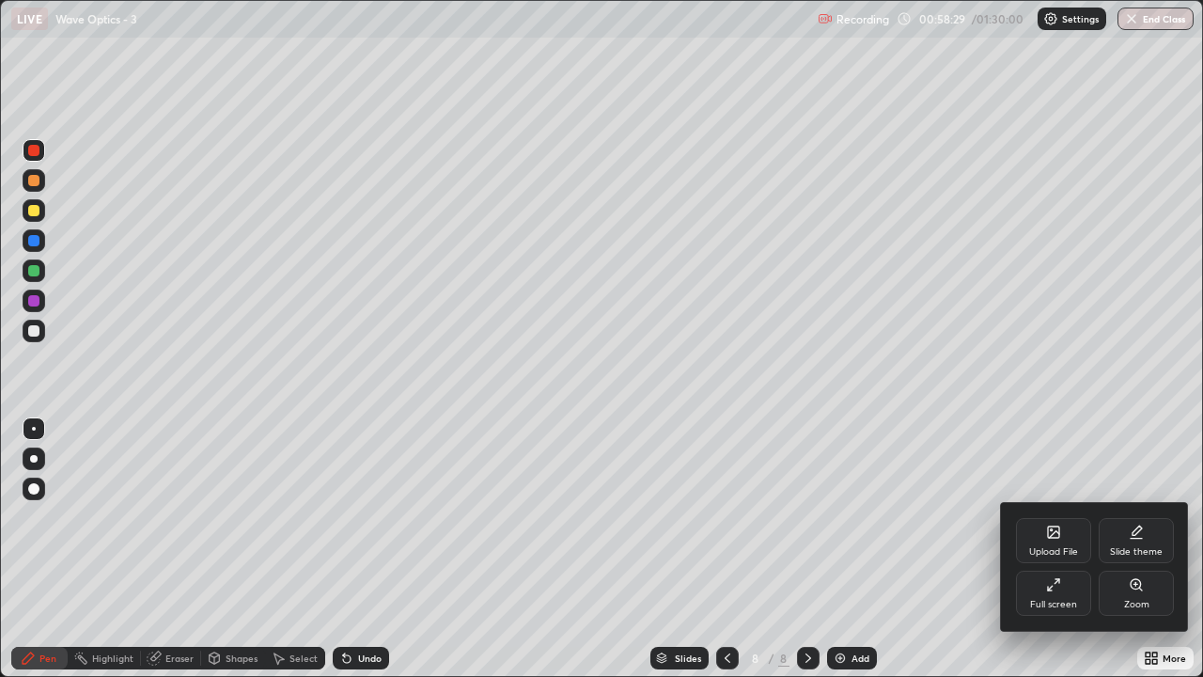
click at [1032, 556] on div "Full screen" at bounding box center [1053, 592] width 75 height 45
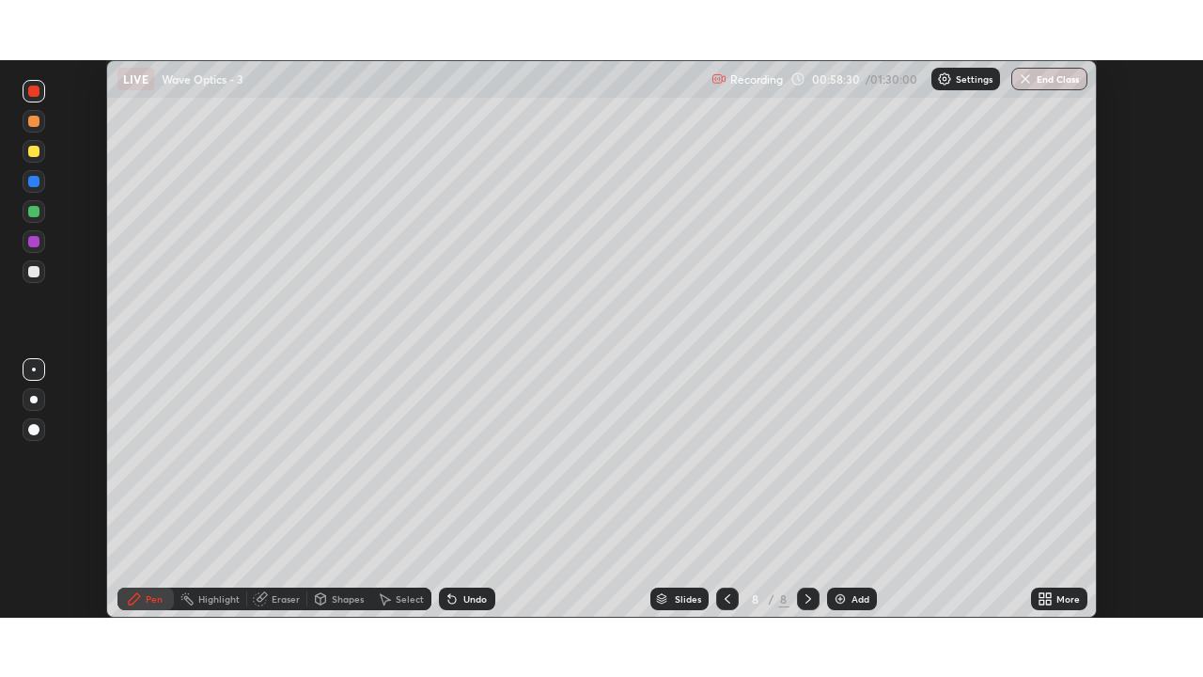
scroll to position [93421, 92775]
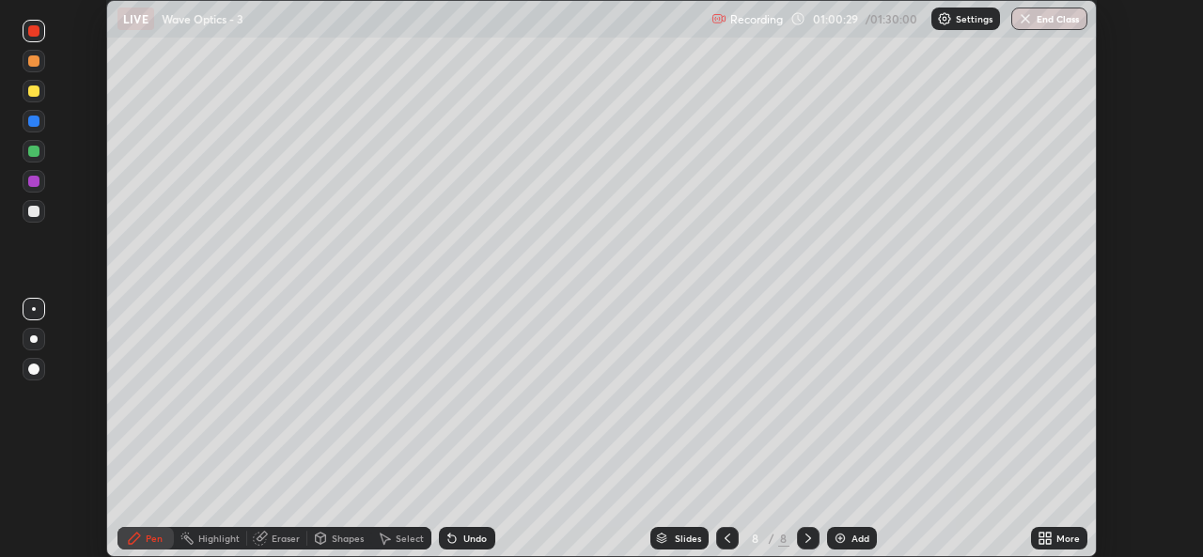
click at [1050, 540] on icon at bounding box center [1048, 541] width 5 height 5
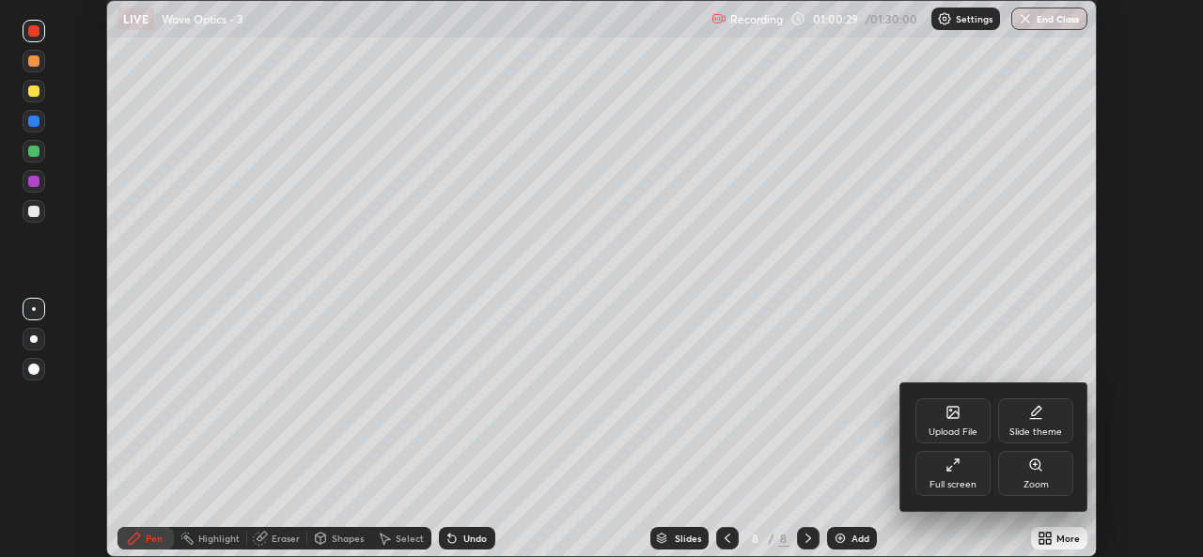
click at [948, 472] on icon at bounding box center [952, 465] width 15 height 15
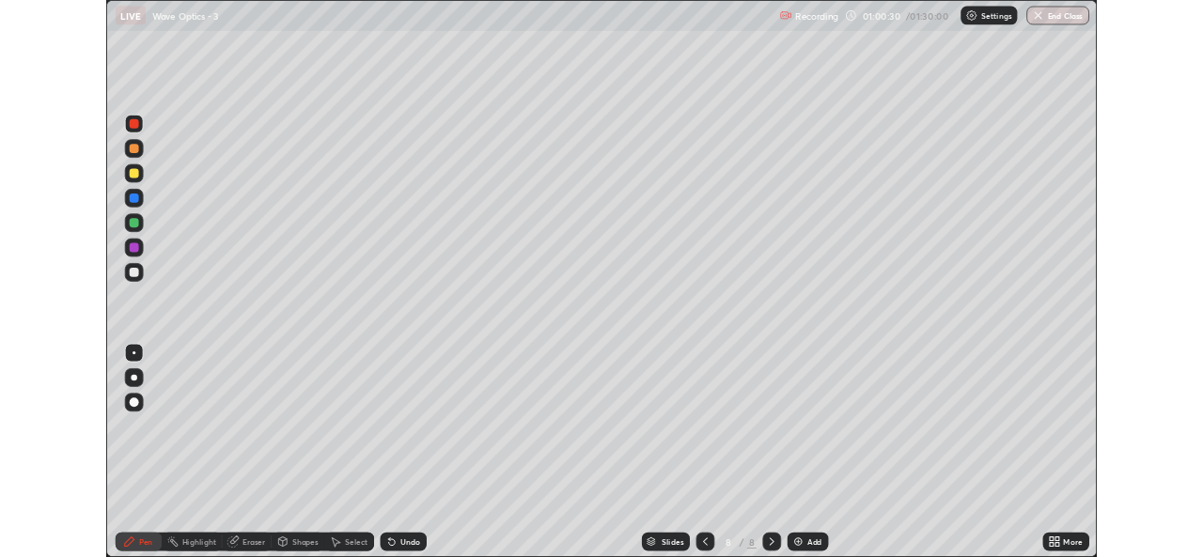
scroll to position [677, 1203]
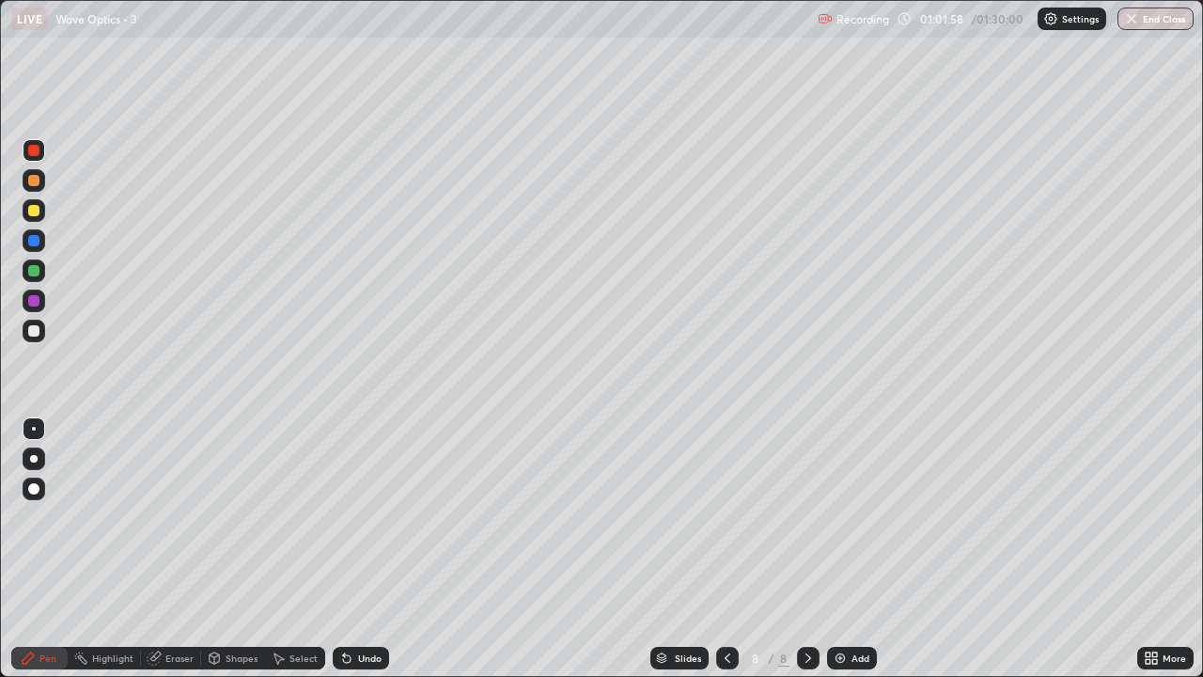
click at [1154, 556] on icon at bounding box center [1154, 654] width 5 height 5
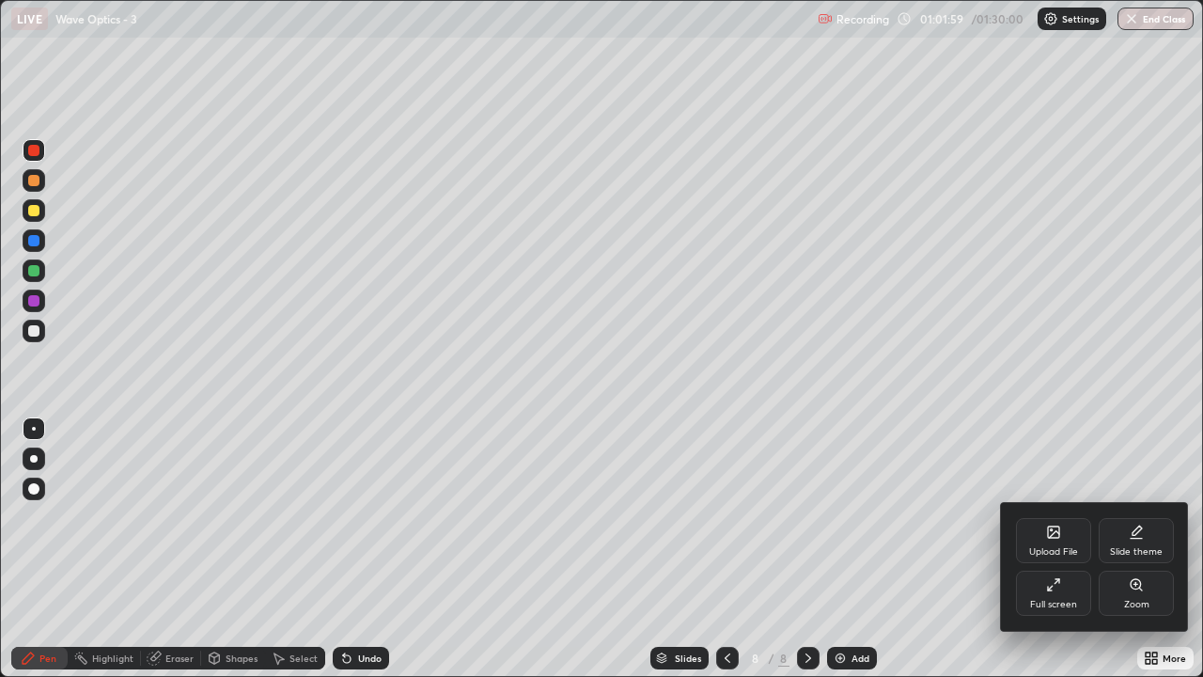
click at [1050, 556] on div "Full screen" at bounding box center [1053, 592] width 75 height 45
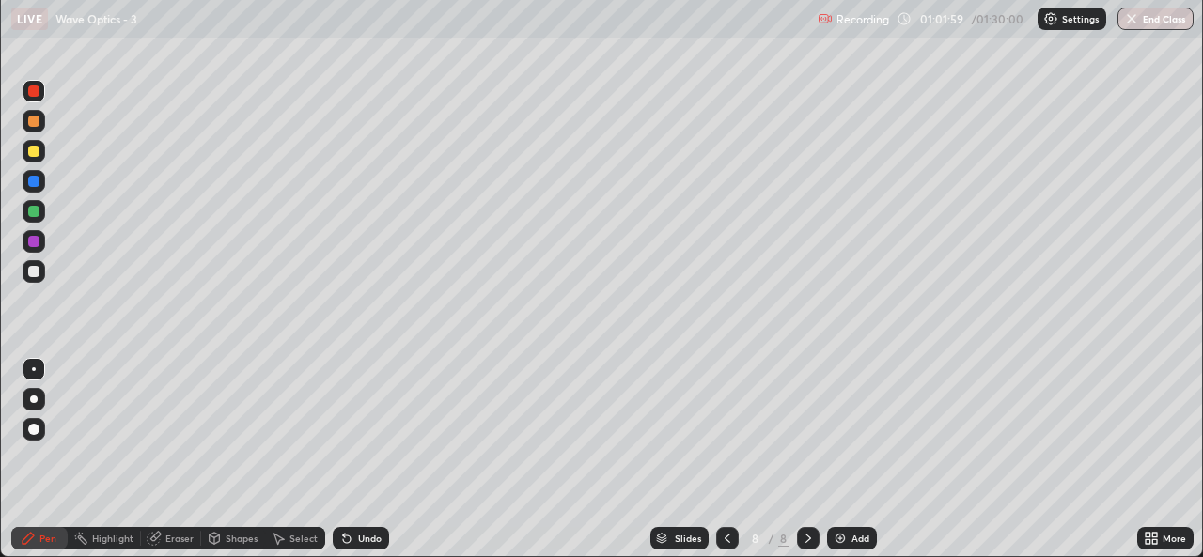
scroll to position [93421, 92775]
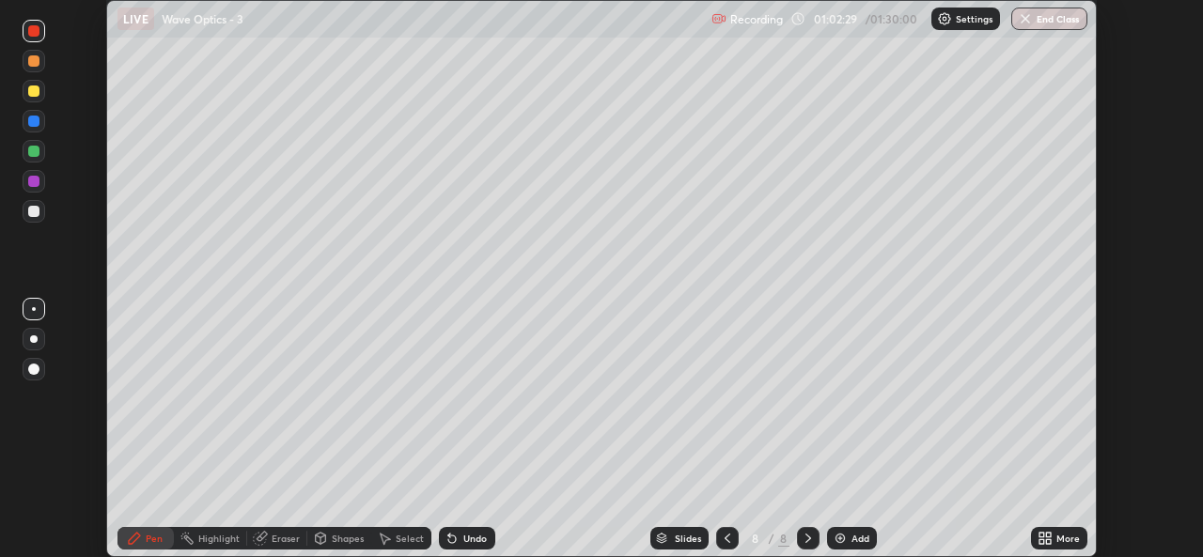
click at [1055, 539] on div "More" at bounding box center [1059, 538] width 56 height 23
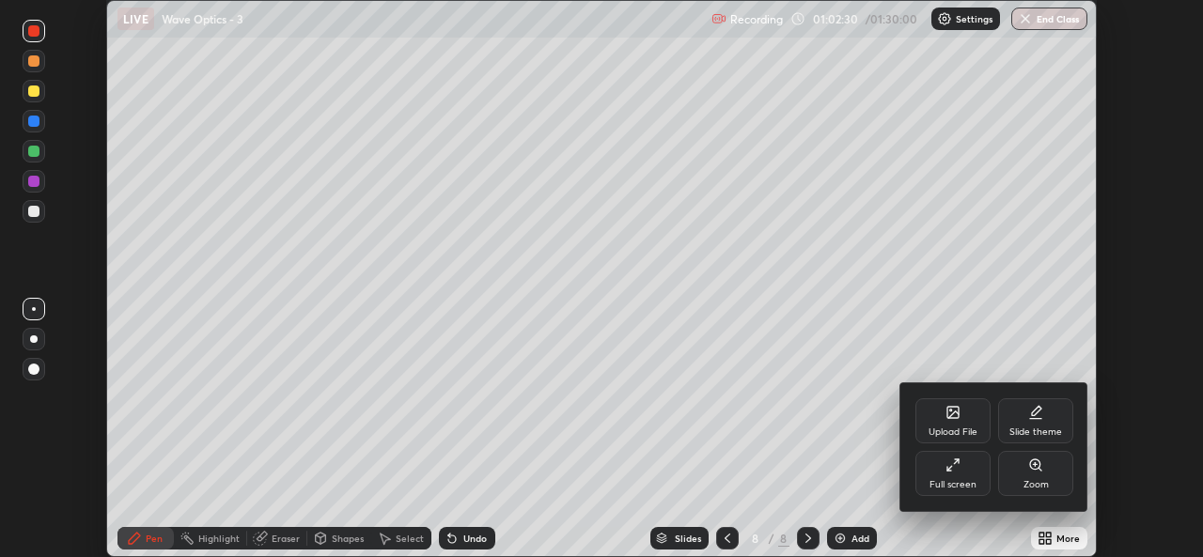
click at [938, 421] on div "Upload File" at bounding box center [952, 420] width 75 height 45
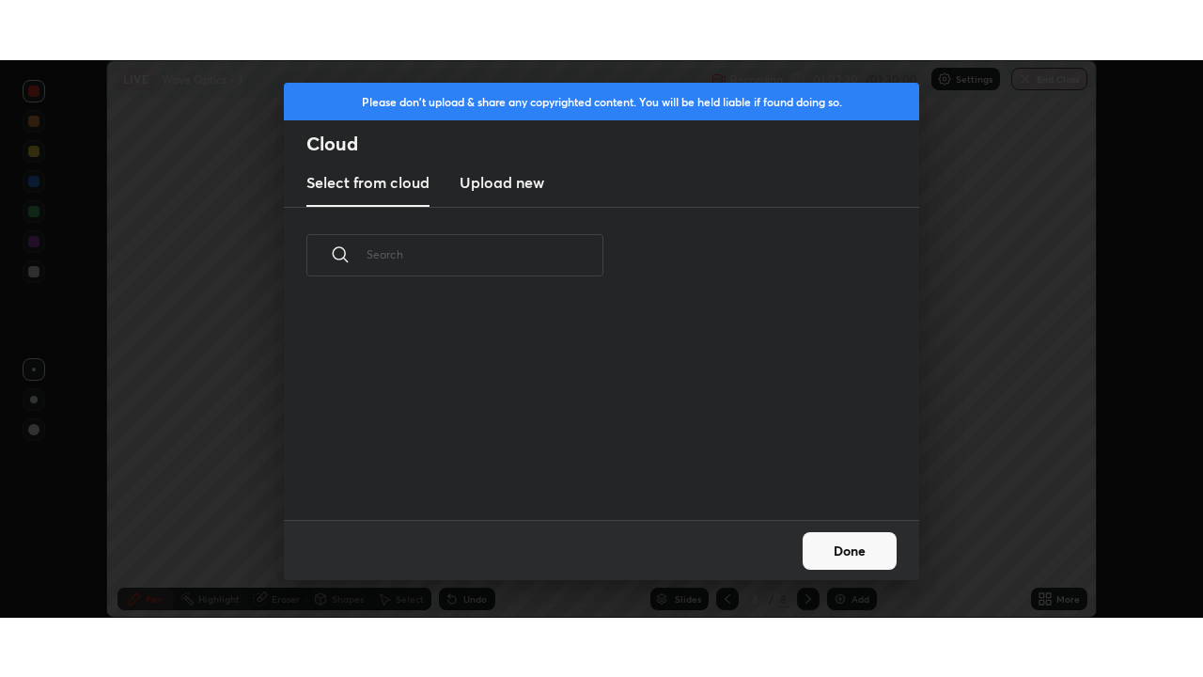
scroll to position [216, 603]
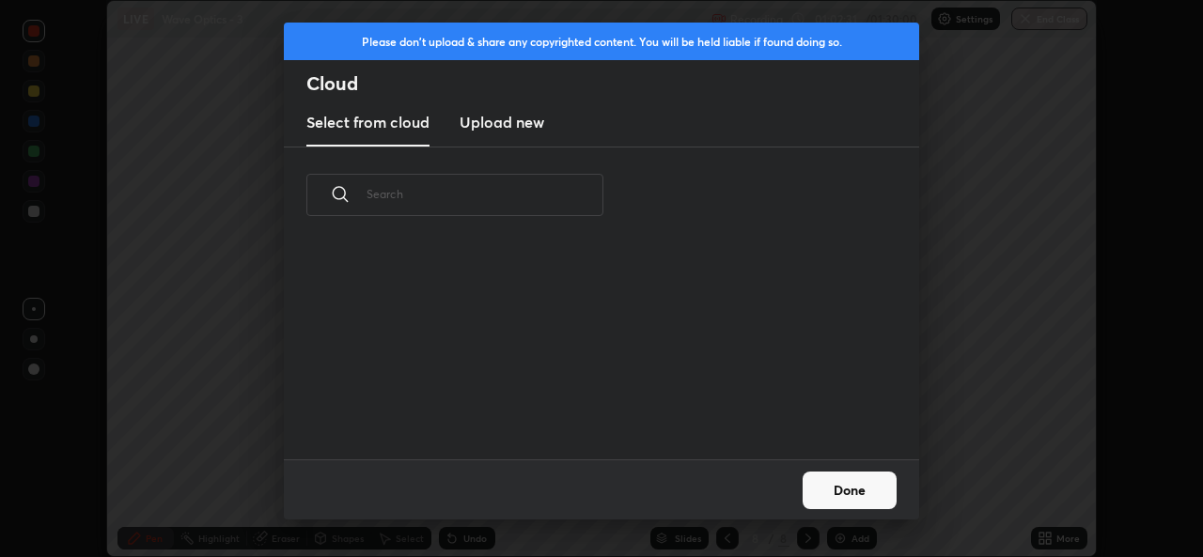
click at [491, 132] on h3 "Upload new" at bounding box center [502, 122] width 85 height 23
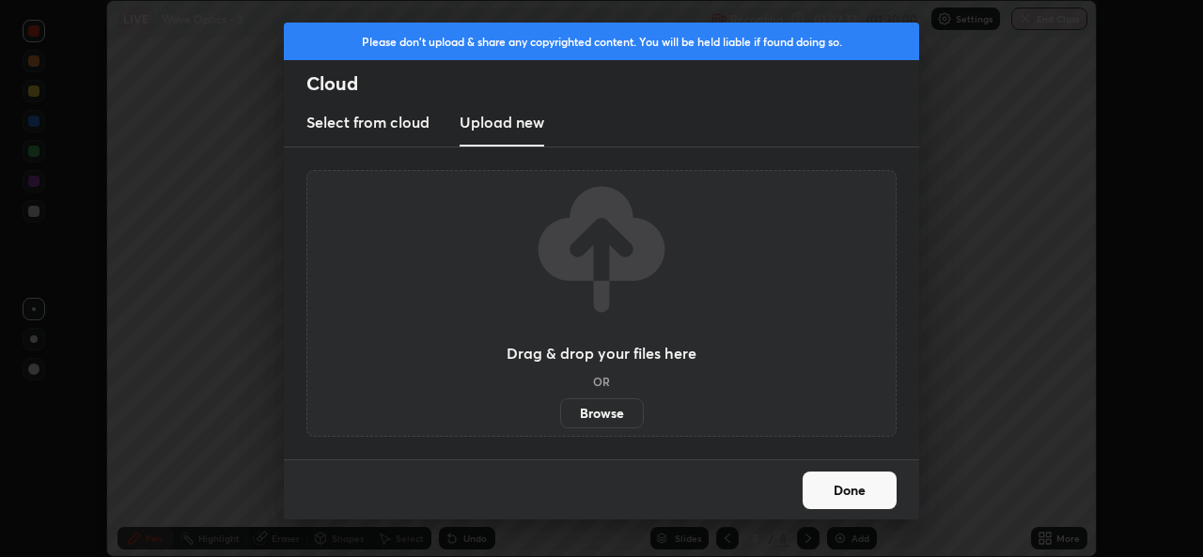
click at [593, 404] on label "Browse" at bounding box center [602, 413] width 84 height 30
click at [560, 404] on input "Browse" at bounding box center [560, 413] width 0 height 30
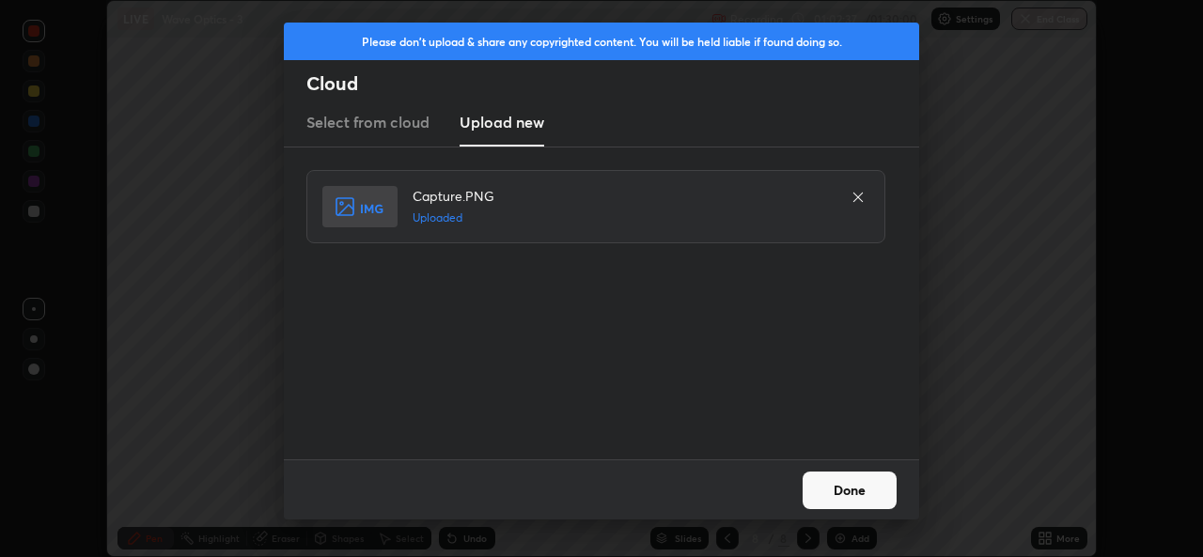
click at [830, 490] on button "Done" at bounding box center [850, 491] width 94 height 38
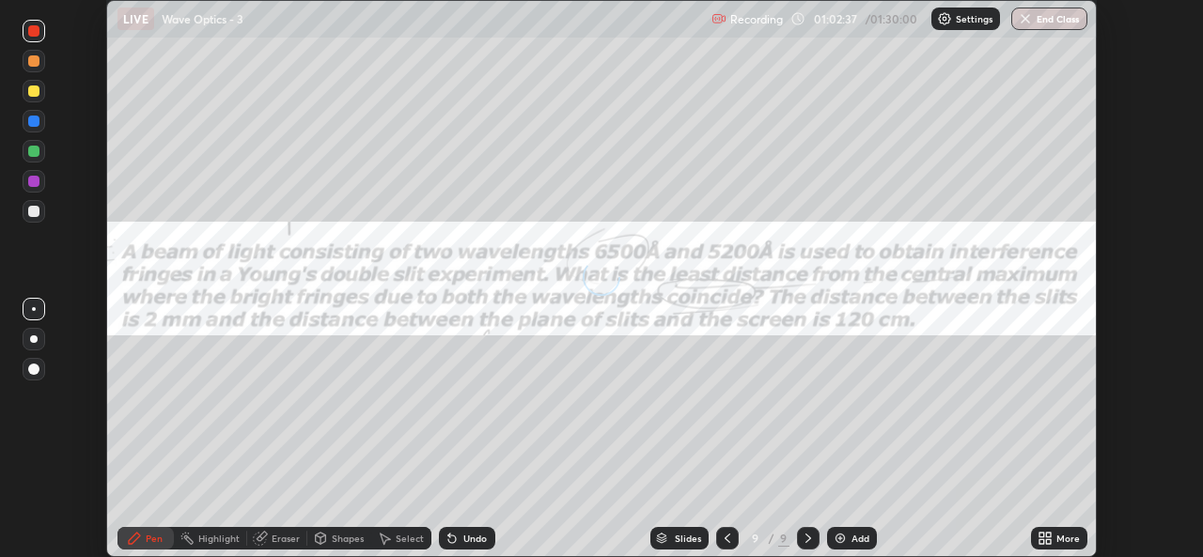
click at [1048, 541] on icon at bounding box center [1048, 541] width 5 height 5
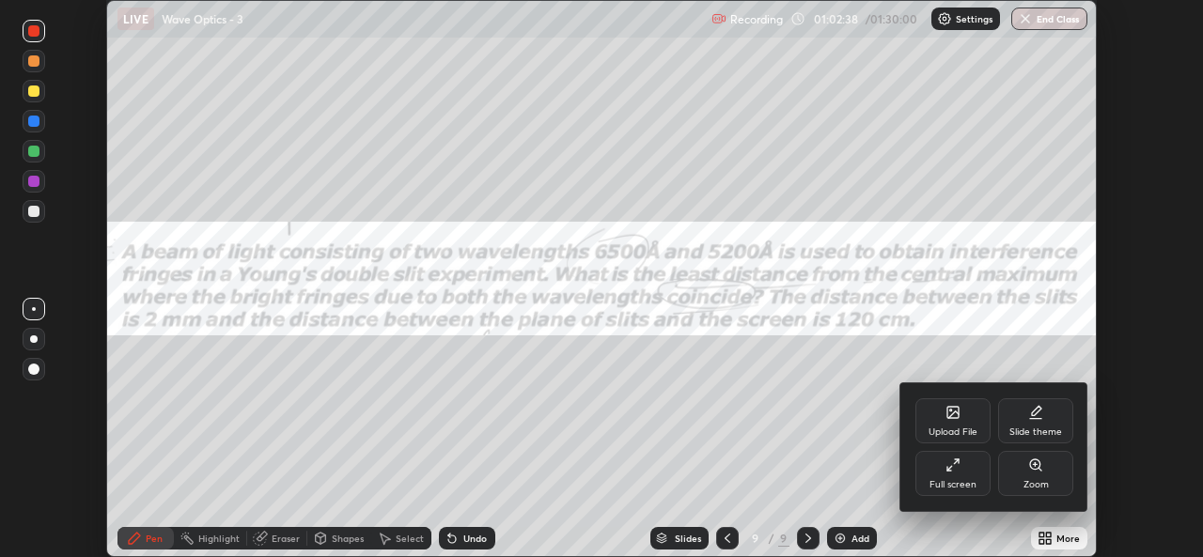
click at [957, 453] on div "Full screen" at bounding box center [952, 473] width 75 height 45
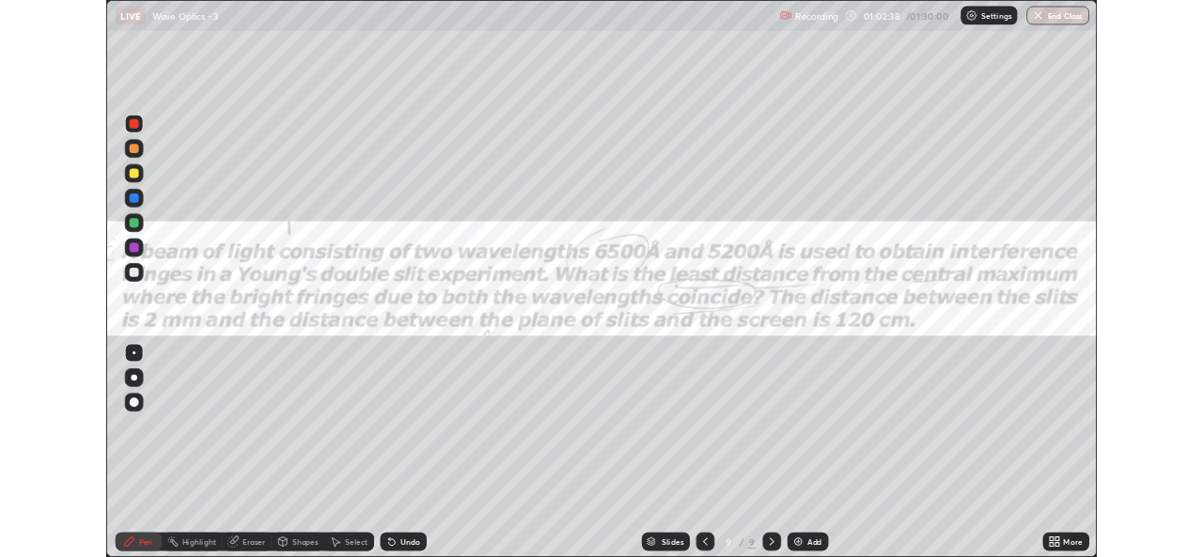
scroll to position [677, 1203]
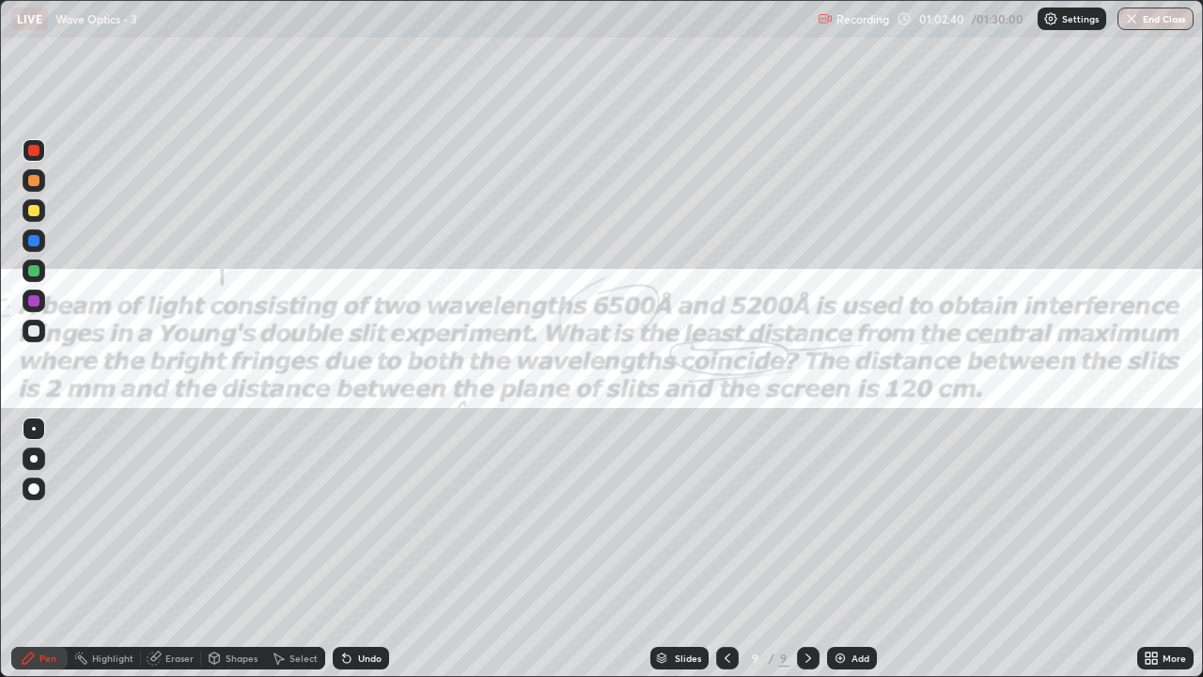
click at [294, 556] on div "Select" at bounding box center [303, 657] width 28 height 9
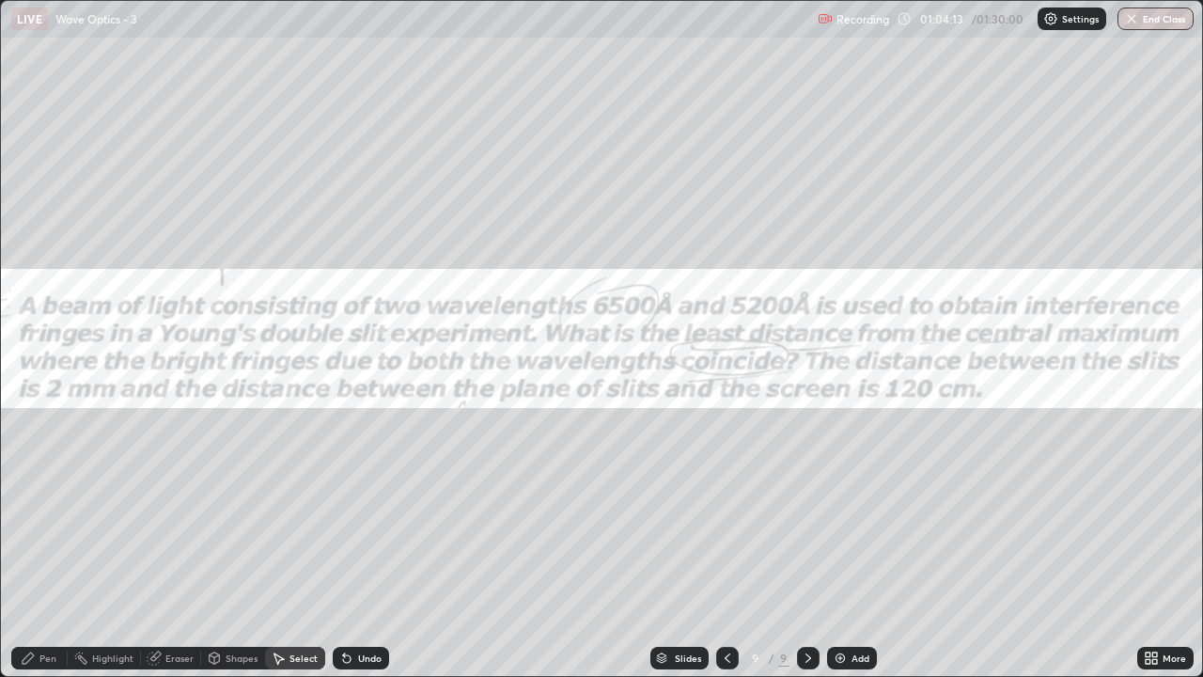
click at [40, 556] on div "Pen" at bounding box center [47, 657] width 17 height 9
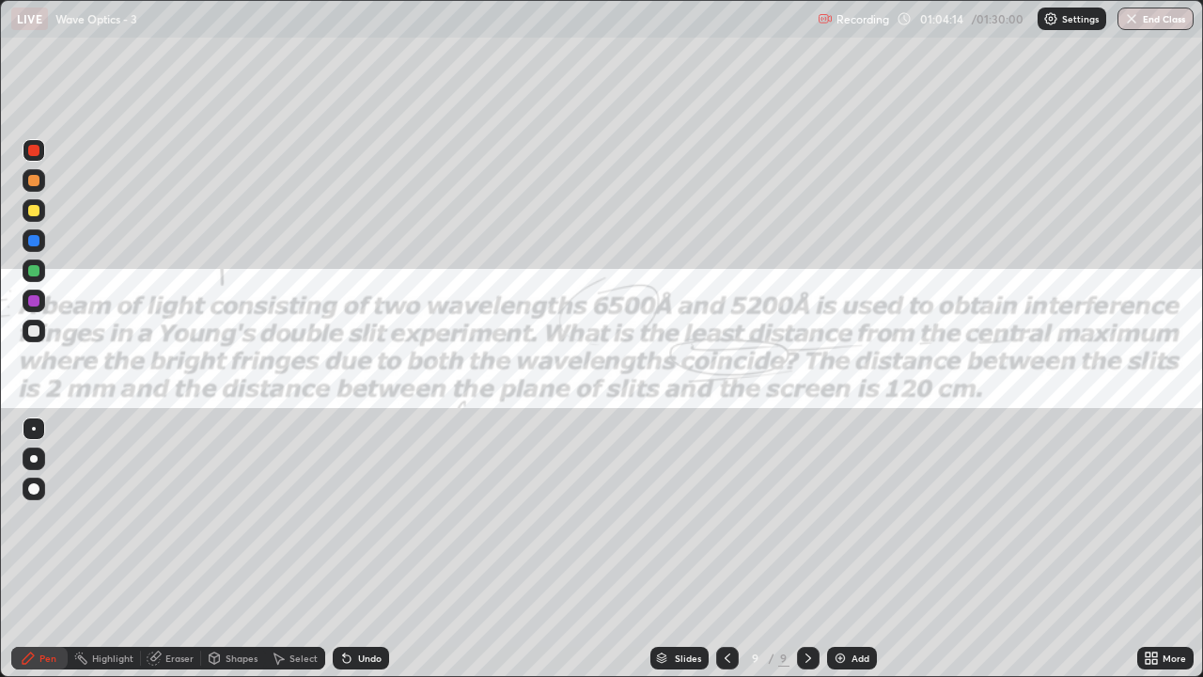
click at [34, 151] on div at bounding box center [33, 150] width 11 height 11
click at [38, 333] on div at bounding box center [33, 330] width 11 height 11
click at [165, 556] on div "Eraser" at bounding box center [179, 657] width 28 height 9
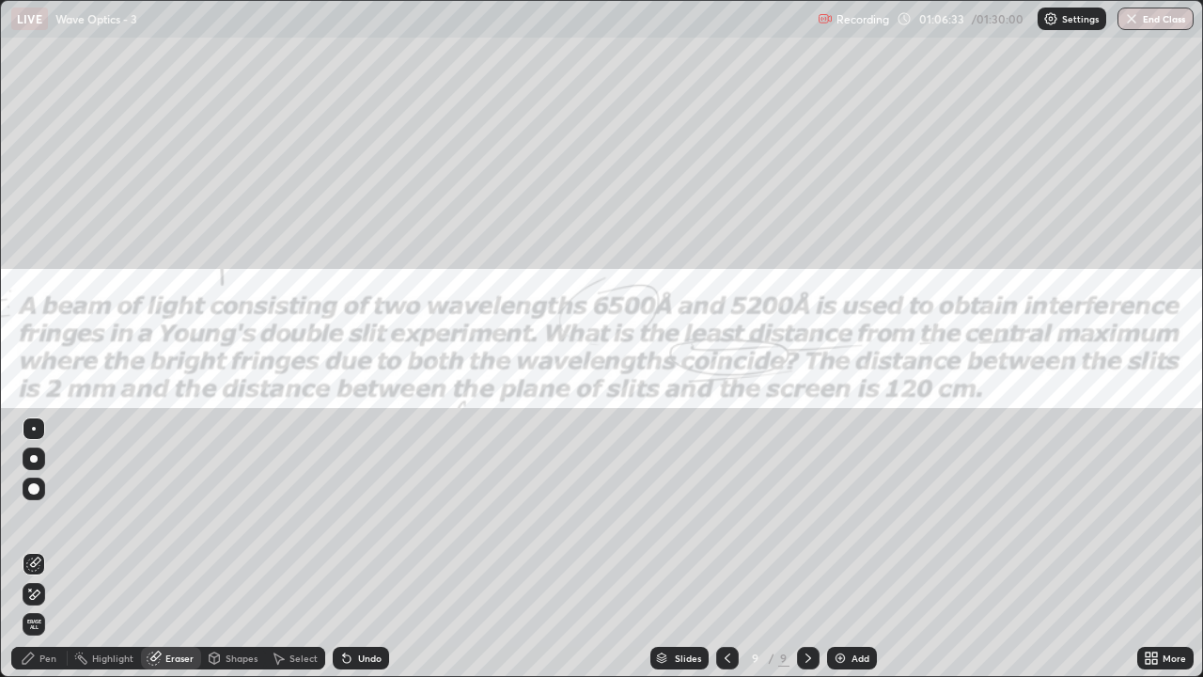
click at [36, 556] on div "Pen" at bounding box center [39, 658] width 56 height 23
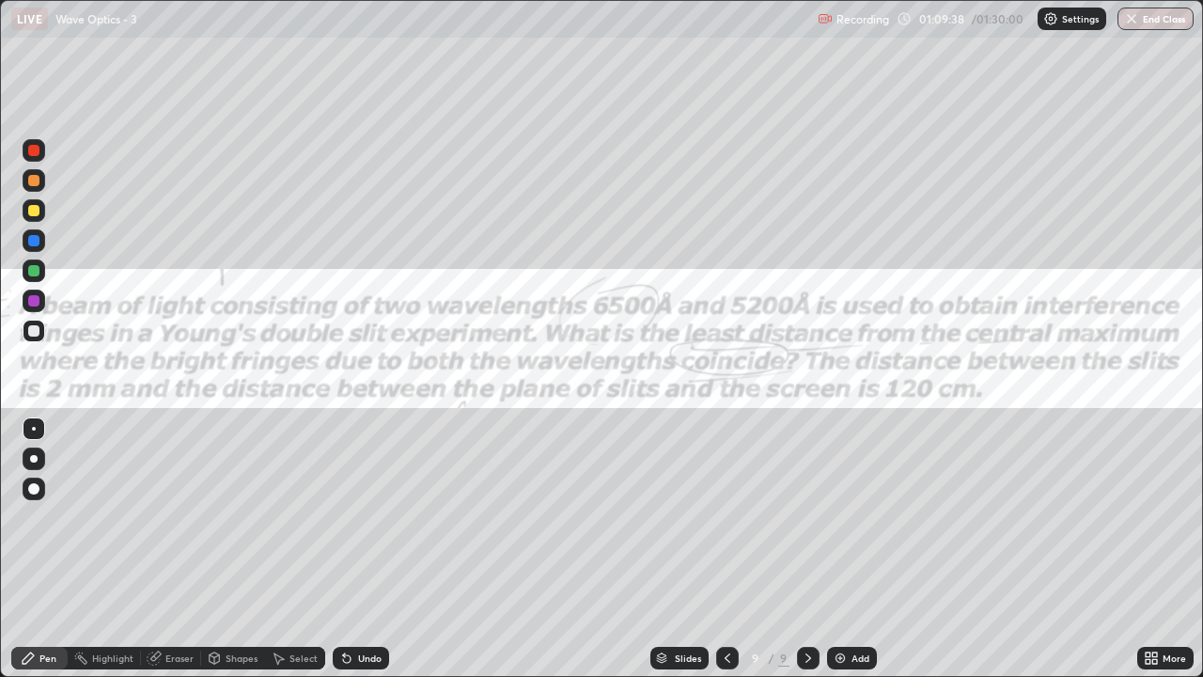
click at [1152, 556] on icon at bounding box center [1154, 661] width 5 height 5
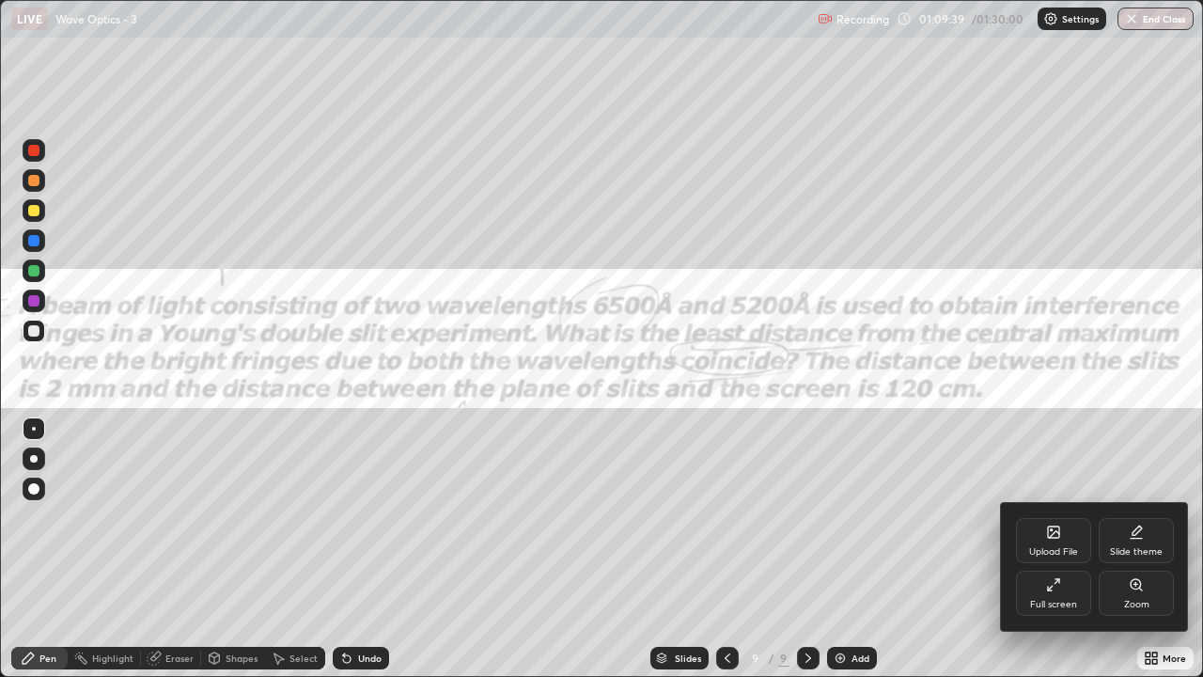
click at [1049, 556] on div "Full screen" at bounding box center [1053, 592] width 75 height 45
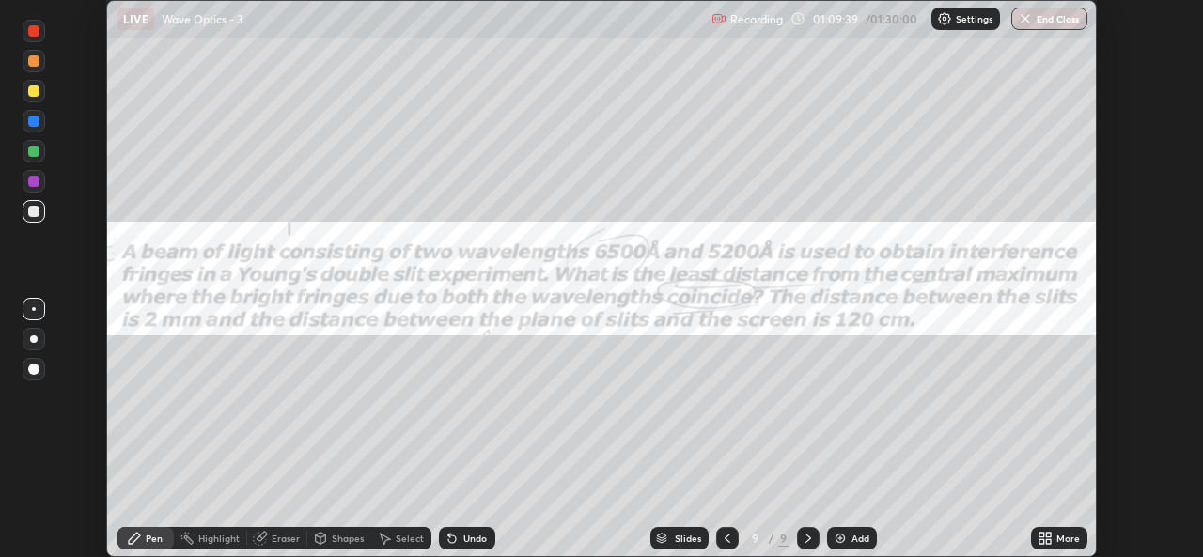
scroll to position [93421, 92775]
click at [1051, 540] on icon at bounding box center [1048, 541] width 5 height 5
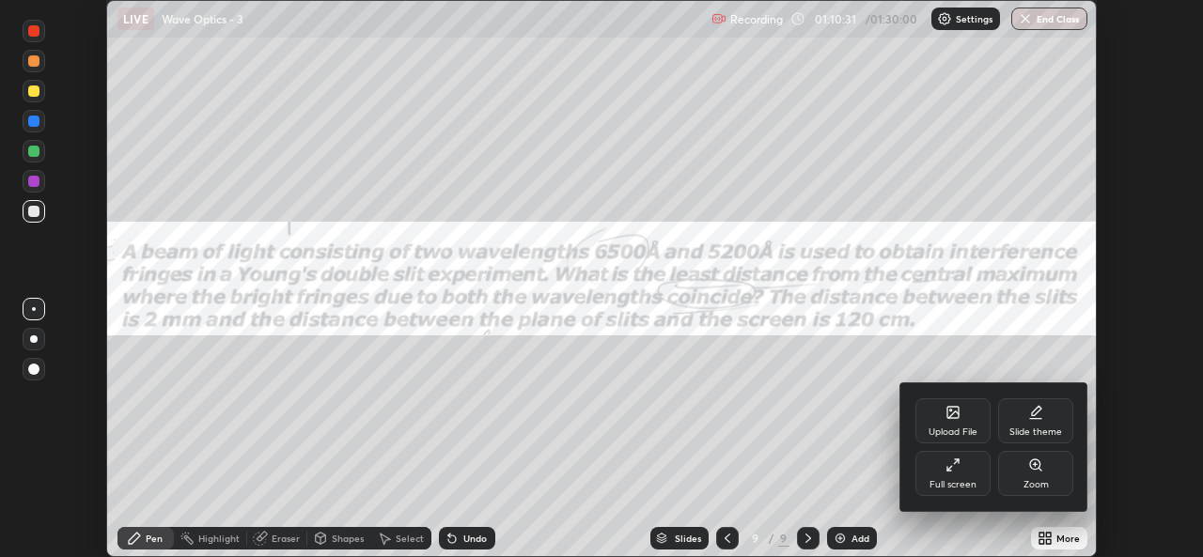
click at [959, 429] on div "Upload File" at bounding box center [953, 432] width 49 height 9
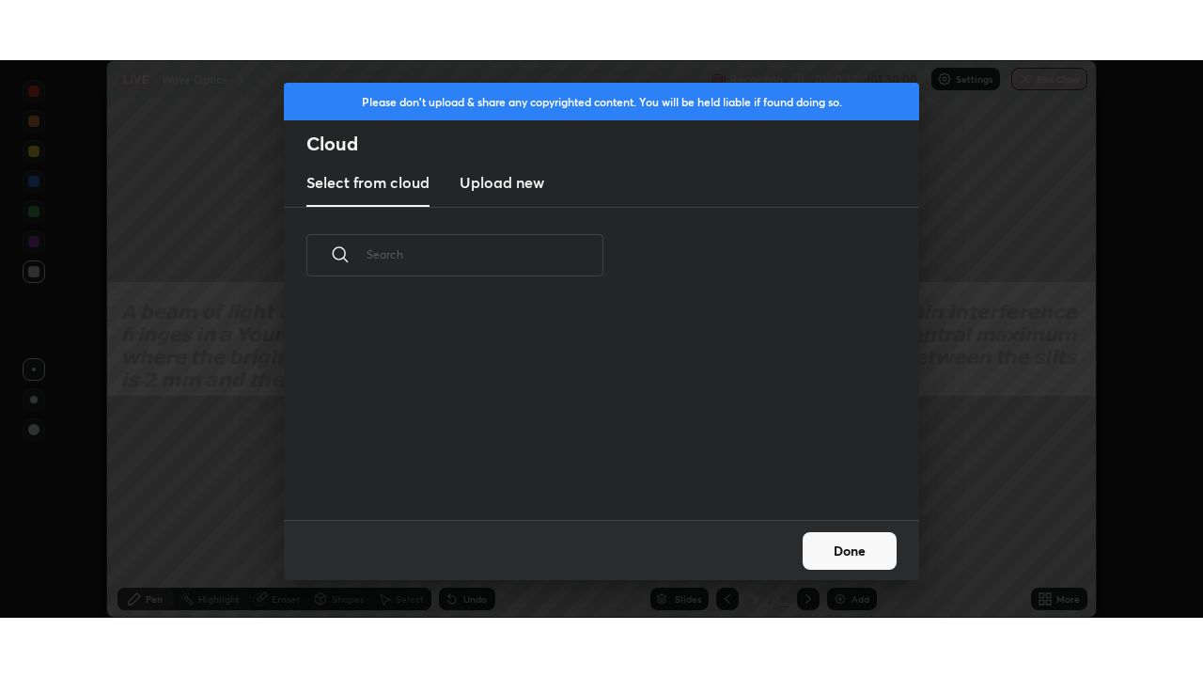
scroll to position [216, 603]
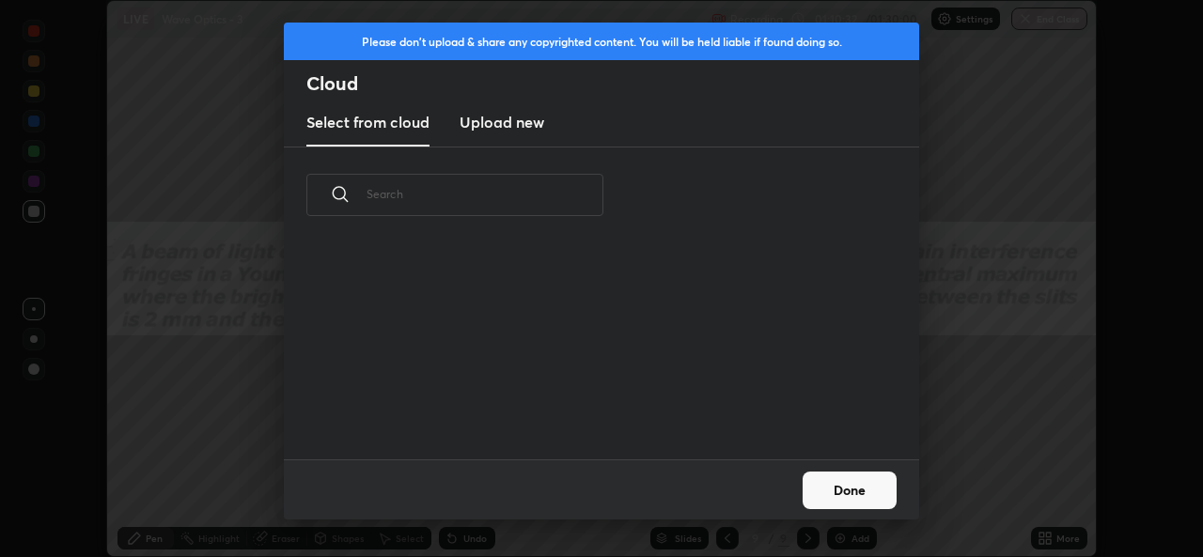
click at [518, 128] on h3 "Upload new" at bounding box center [502, 122] width 85 height 23
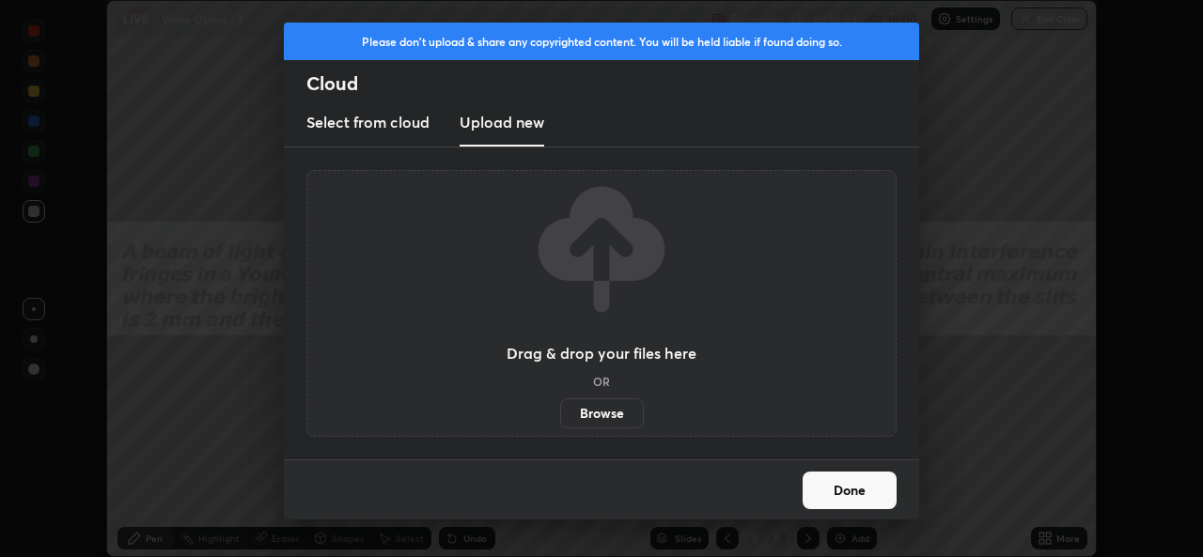
click at [608, 415] on label "Browse" at bounding box center [602, 413] width 84 height 30
click at [560, 415] on input "Browse" at bounding box center [560, 413] width 0 height 30
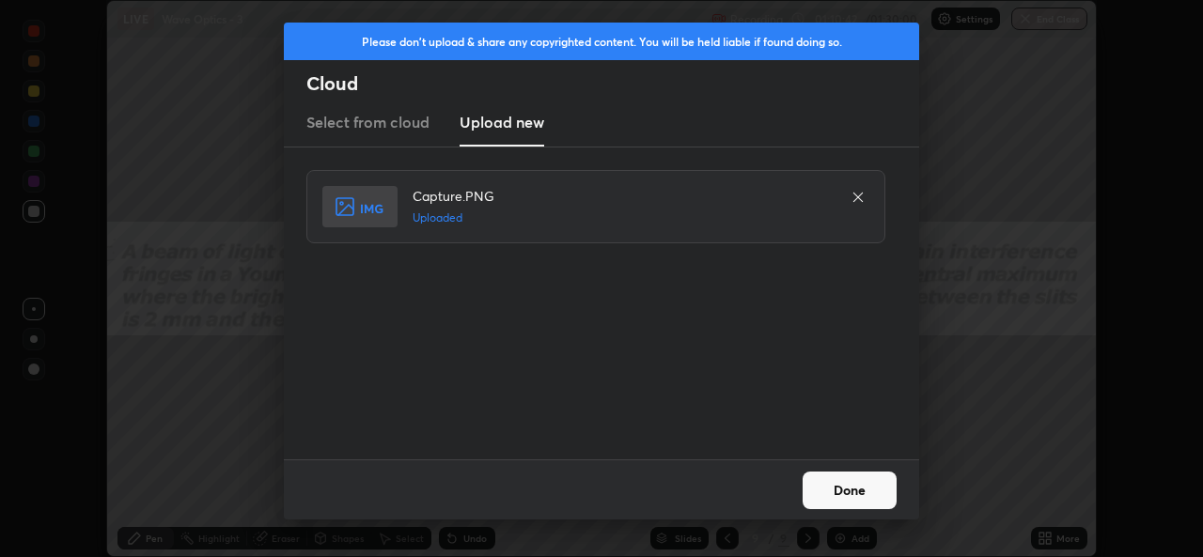
click at [824, 487] on button "Done" at bounding box center [850, 491] width 94 height 38
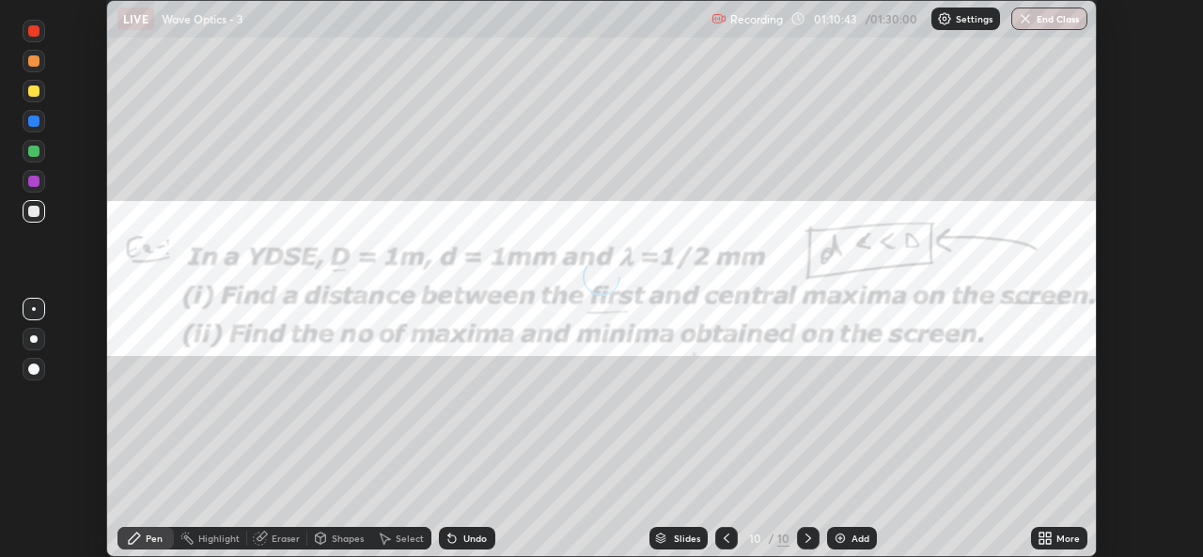
click at [1057, 536] on div "More" at bounding box center [1067, 538] width 23 height 9
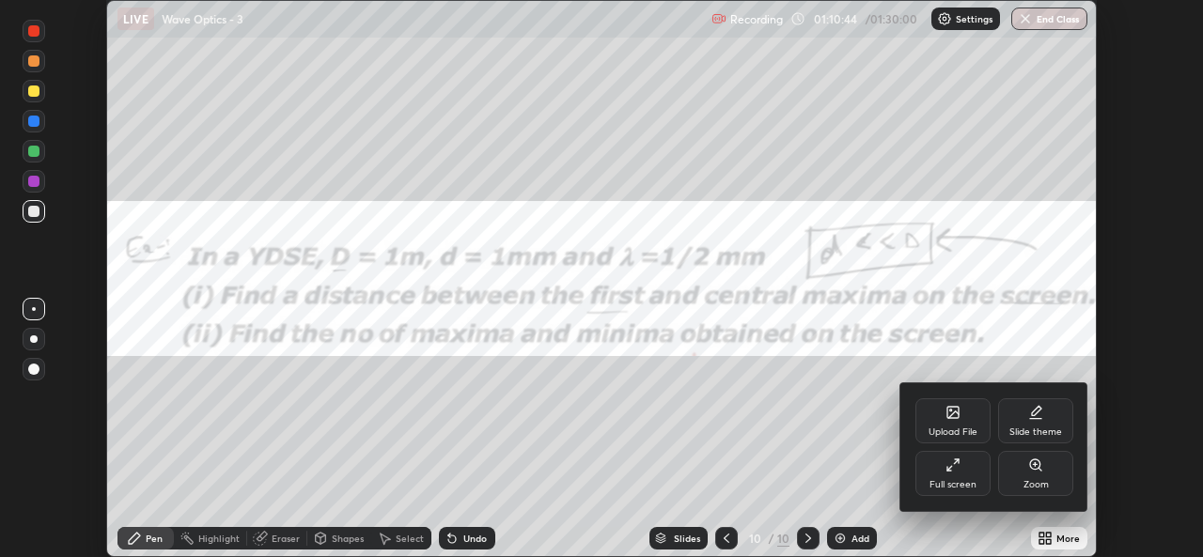
click at [960, 480] on div "Full screen" at bounding box center [952, 484] width 47 height 9
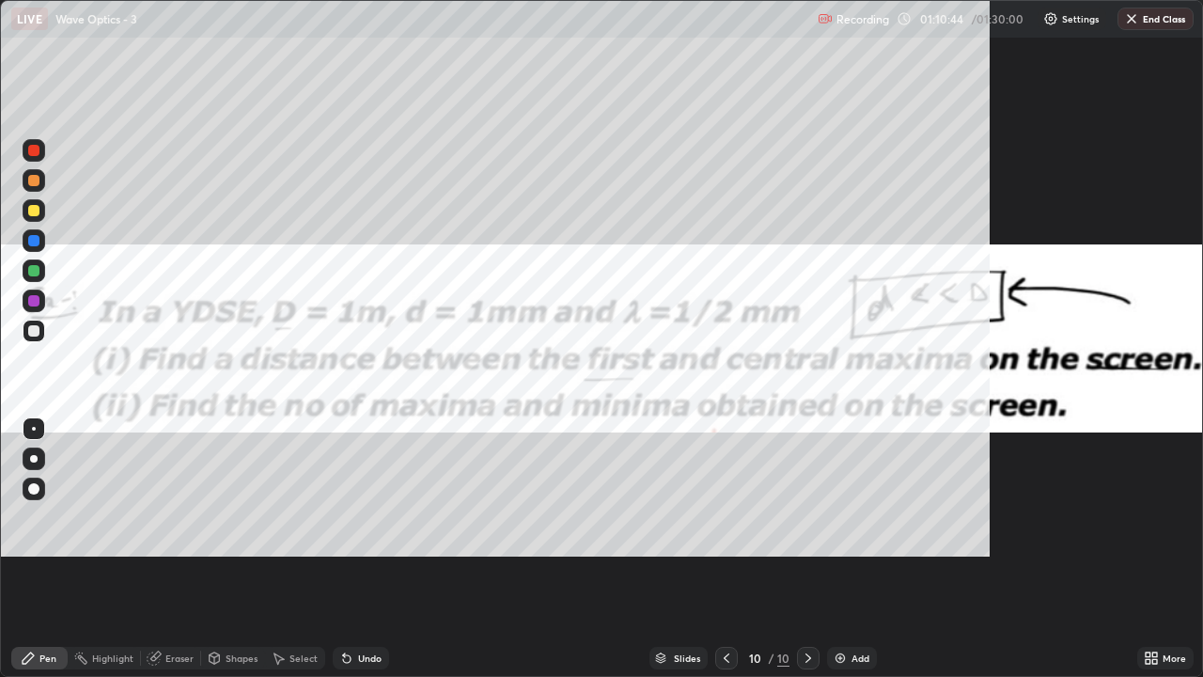
scroll to position [677, 1203]
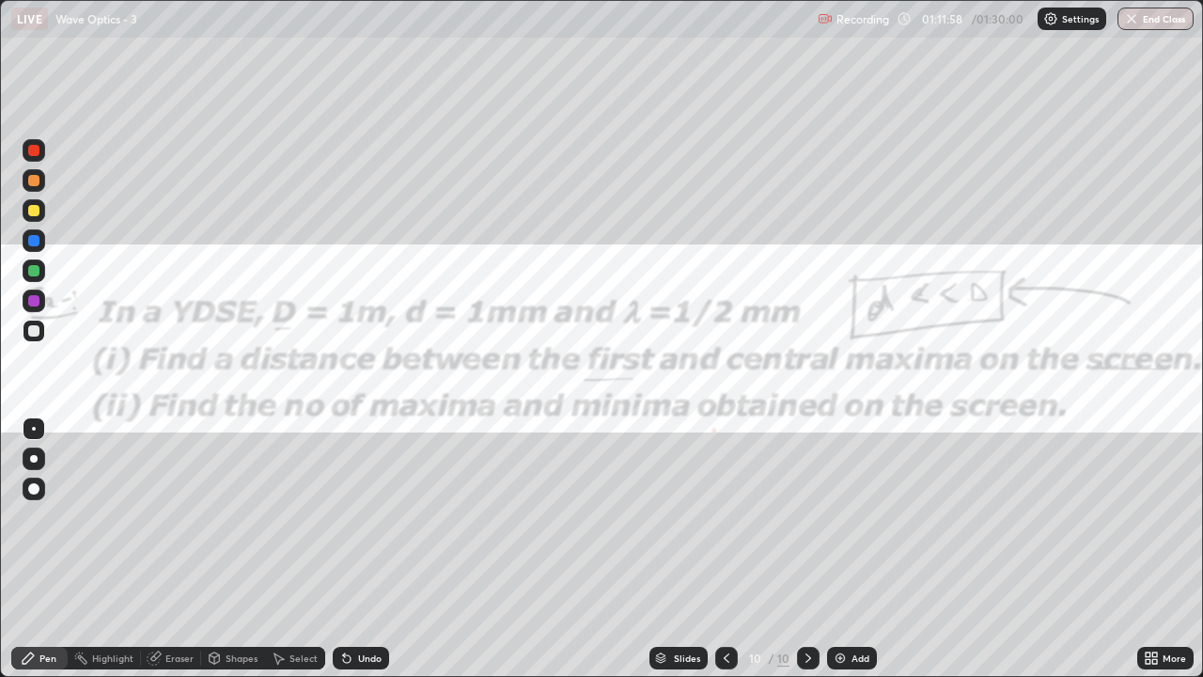
click at [725, 556] on icon at bounding box center [726, 657] width 15 height 15
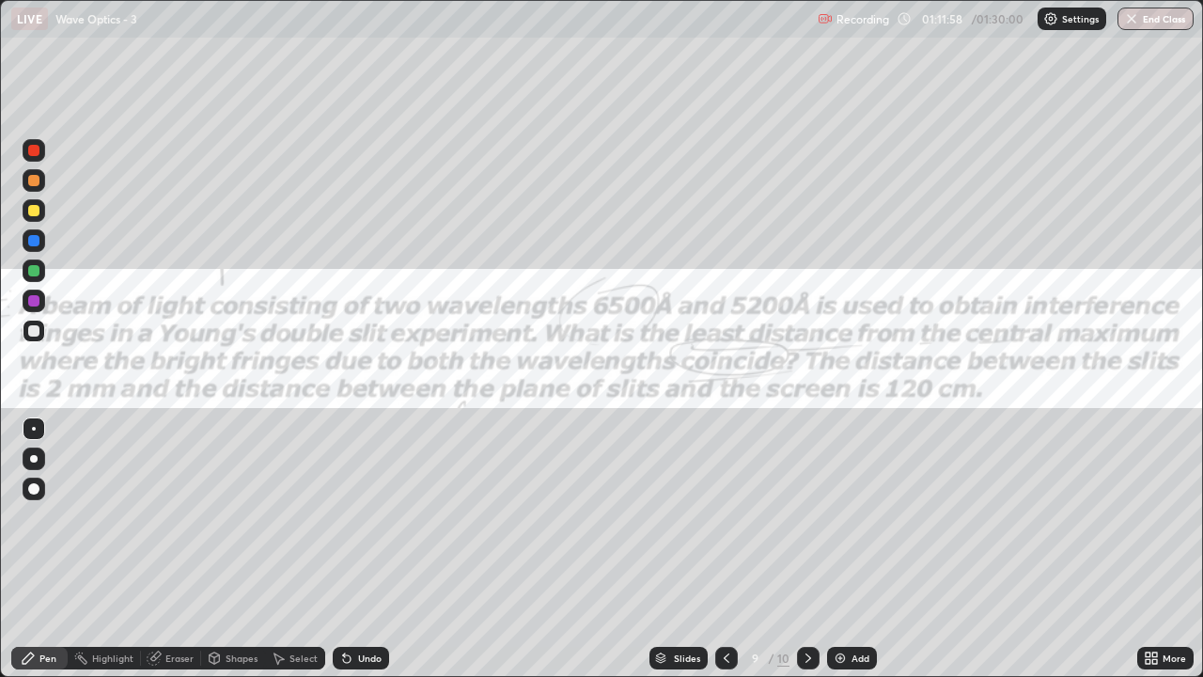
click at [720, 556] on icon at bounding box center [726, 657] width 15 height 15
click at [725, 556] on icon at bounding box center [726, 657] width 15 height 15
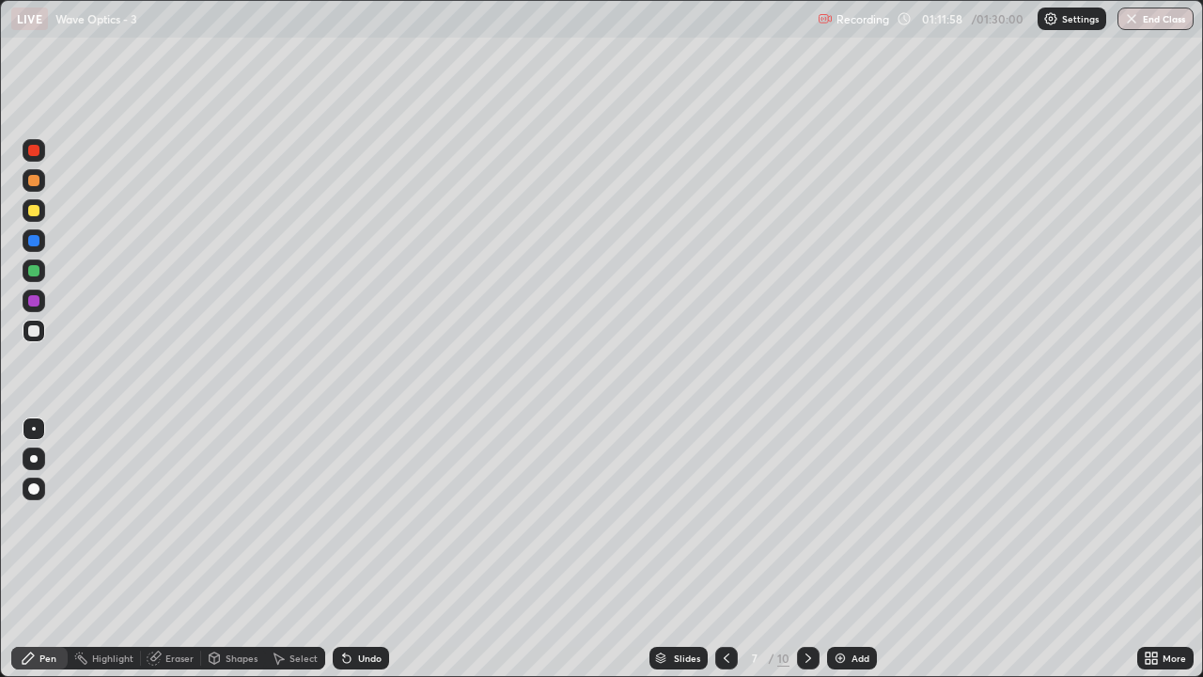
click at [725, 556] on icon at bounding box center [726, 657] width 15 height 15
click at [806, 556] on icon at bounding box center [808, 657] width 15 height 15
click at [808, 556] on icon at bounding box center [808, 657] width 15 height 15
click at [809, 556] on icon at bounding box center [808, 657] width 15 height 15
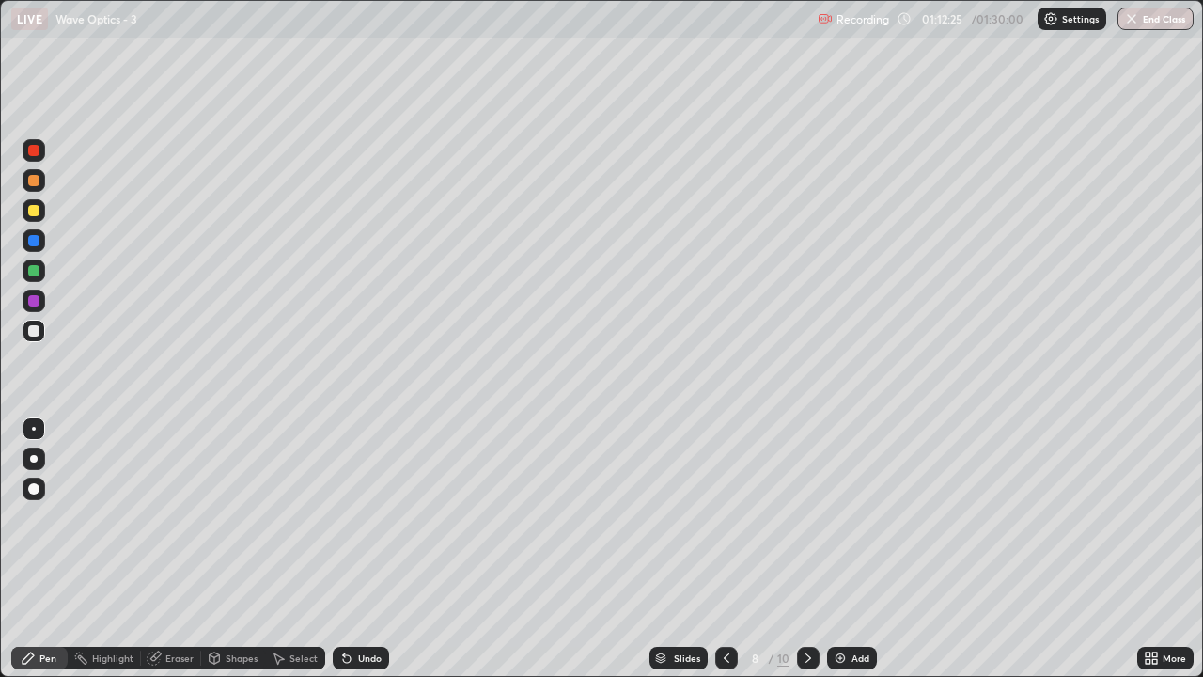
click at [724, 556] on icon at bounding box center [726, 657] width 15 height 15
click at [726, 556] on icon at bounding box center [726, 657] width 15 height 15
click at [725, 556] on icon at bounding box center [727, 657] width 6 height 9
click at [806, 556] on icon at bounding box center [808, 657] width 15 height 15
click at [808, 556] on icon at bounding box center [808, 657] width 15 height 15
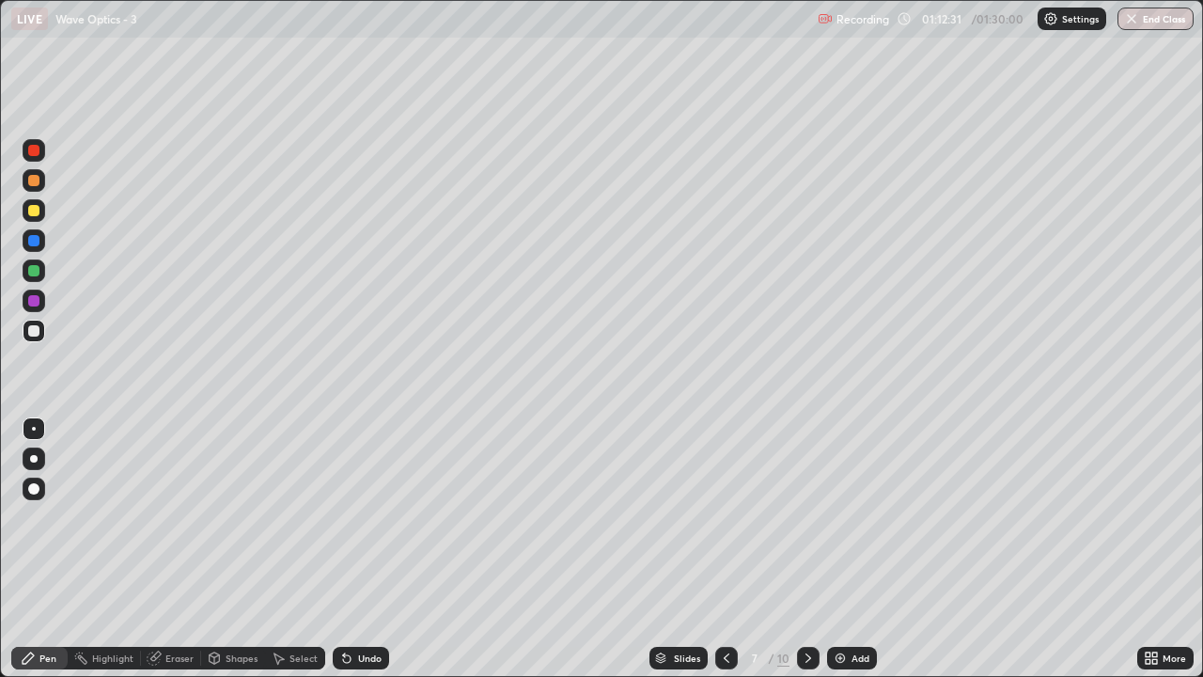
click at [798, 556] on div at bounding box center [808, 658] width 23 height 23
click at [807, 556] on icon at bounding box center [808, 657] width 15 height 15
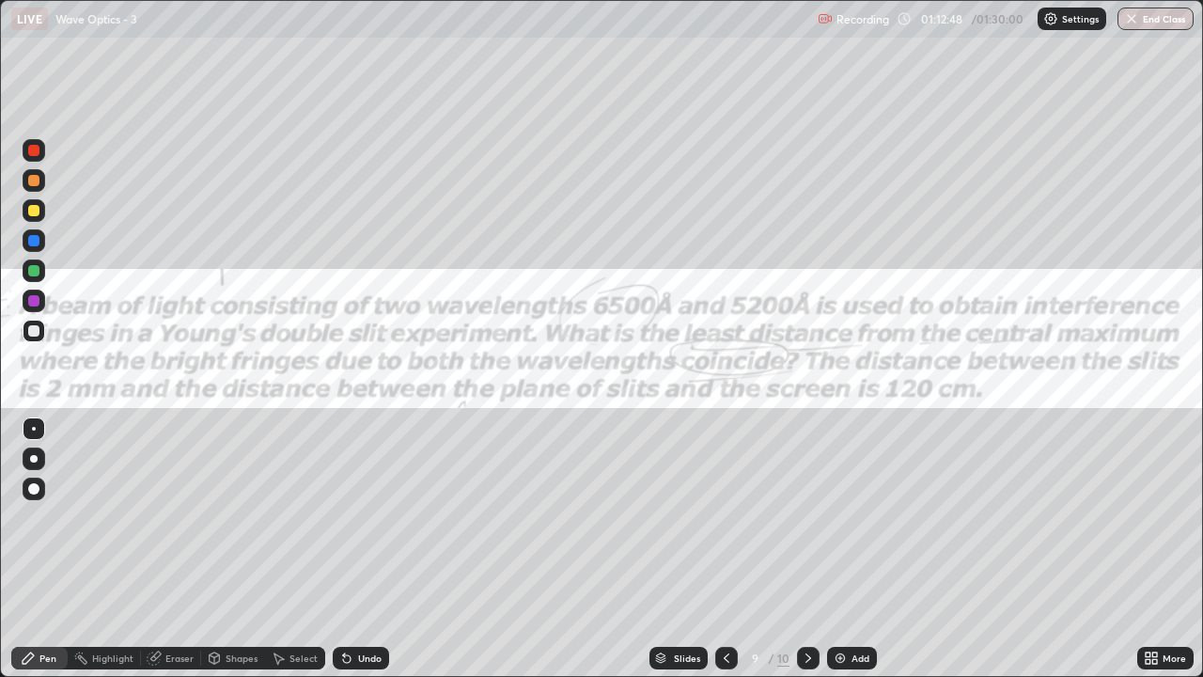
click at [806, 556] on icon at bounding box center [808, 657] width 15 height 15
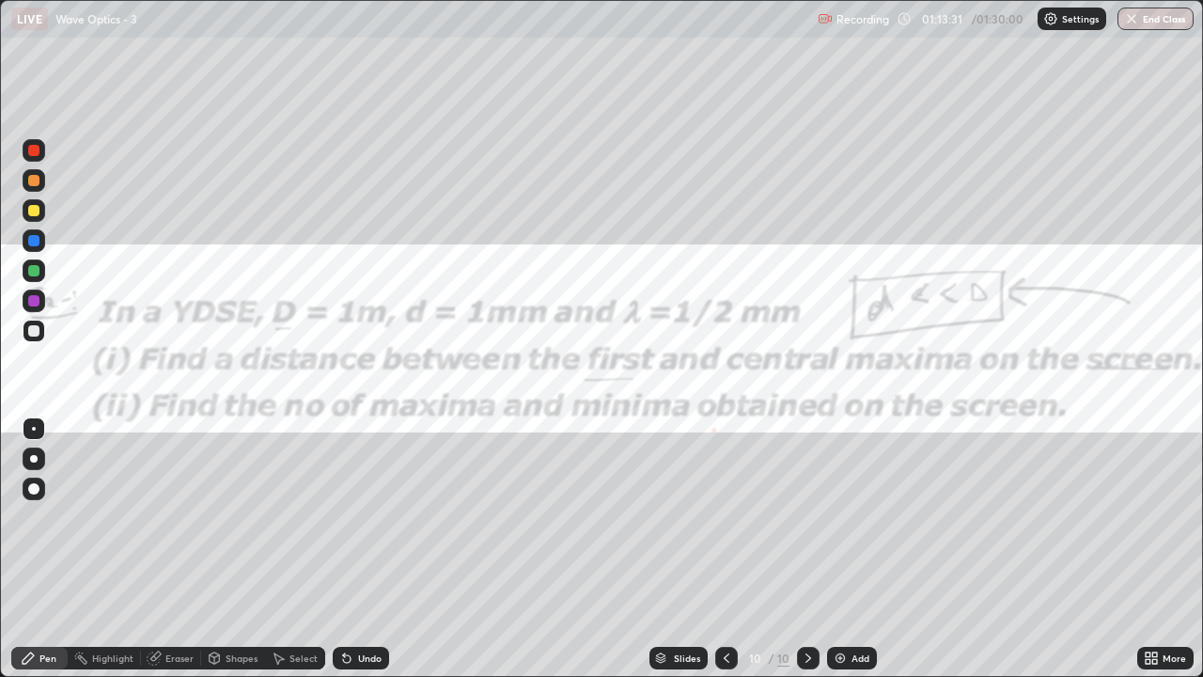
click at [1151, 28] on button "End Class" at bounding box center [1155, 19] width 76 height 23
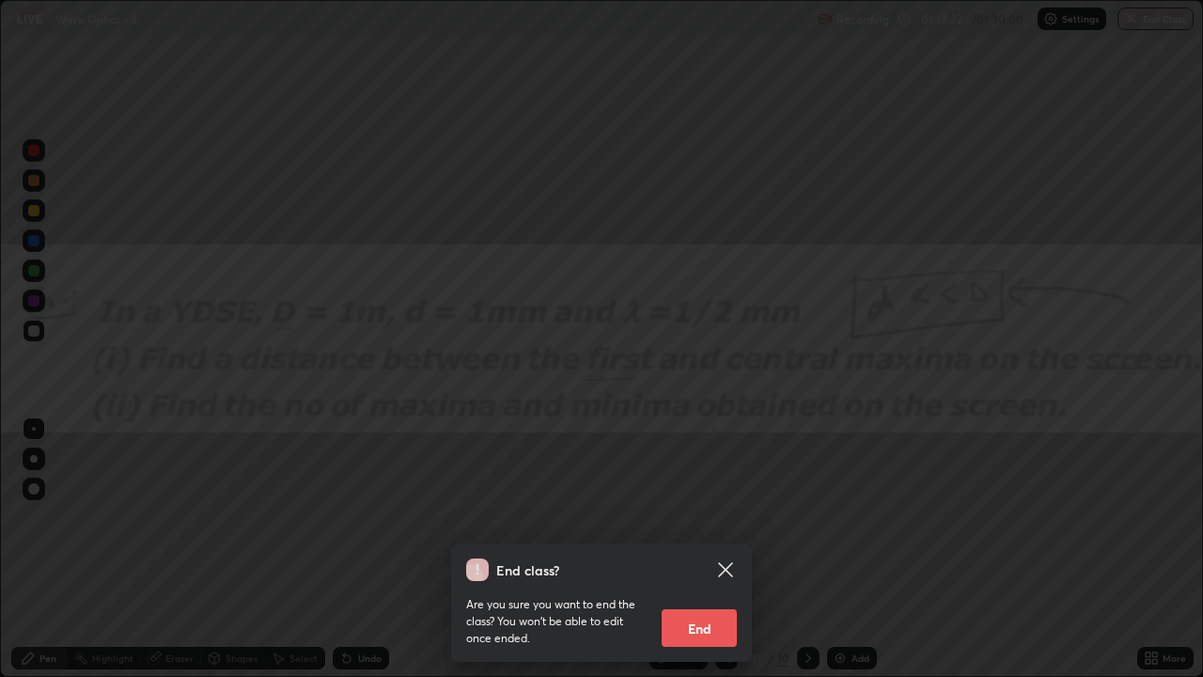
click at [720, 556] on button "End" at bounding box center [699, 628] width 75 height 38
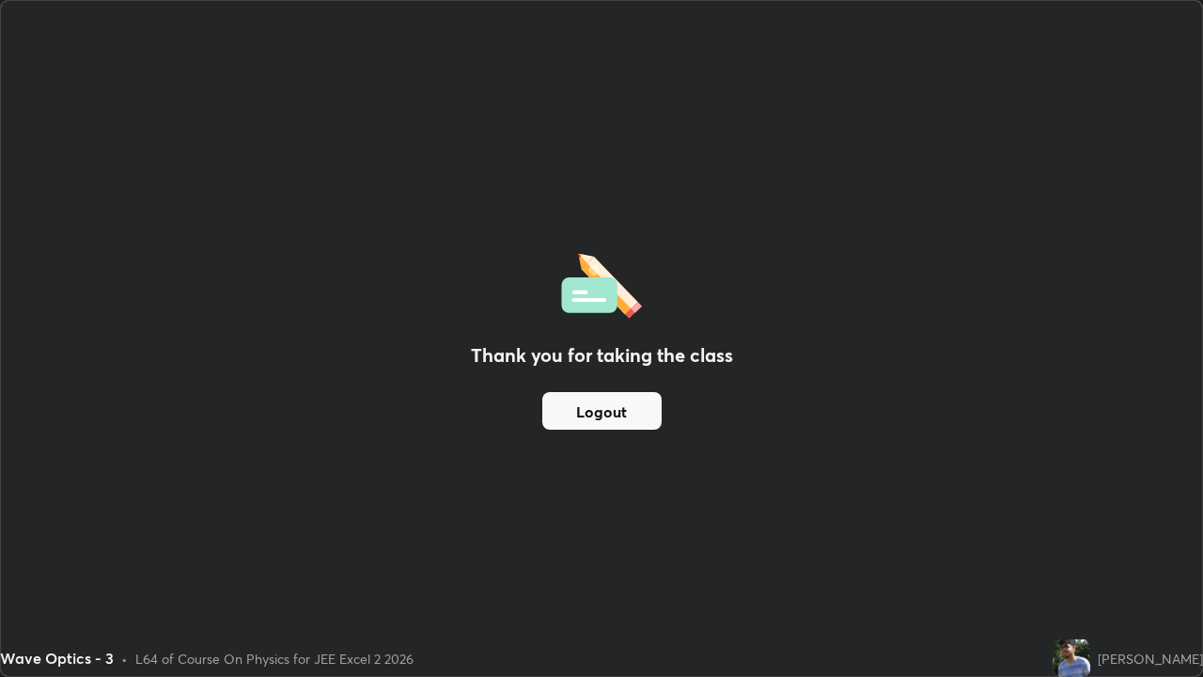
click at [571, 418] on button "Logout" at bounding box center [601, 411] width 119 height 38
click at [583, 414] on button "Logout" at bounding box center [601, 411] width 119 height 38
click at [585, 414] on button "Logout" at bounding box center [601, 411] width 119 height 38
